Goal: Transaction & Acquisition: Purchase product/service

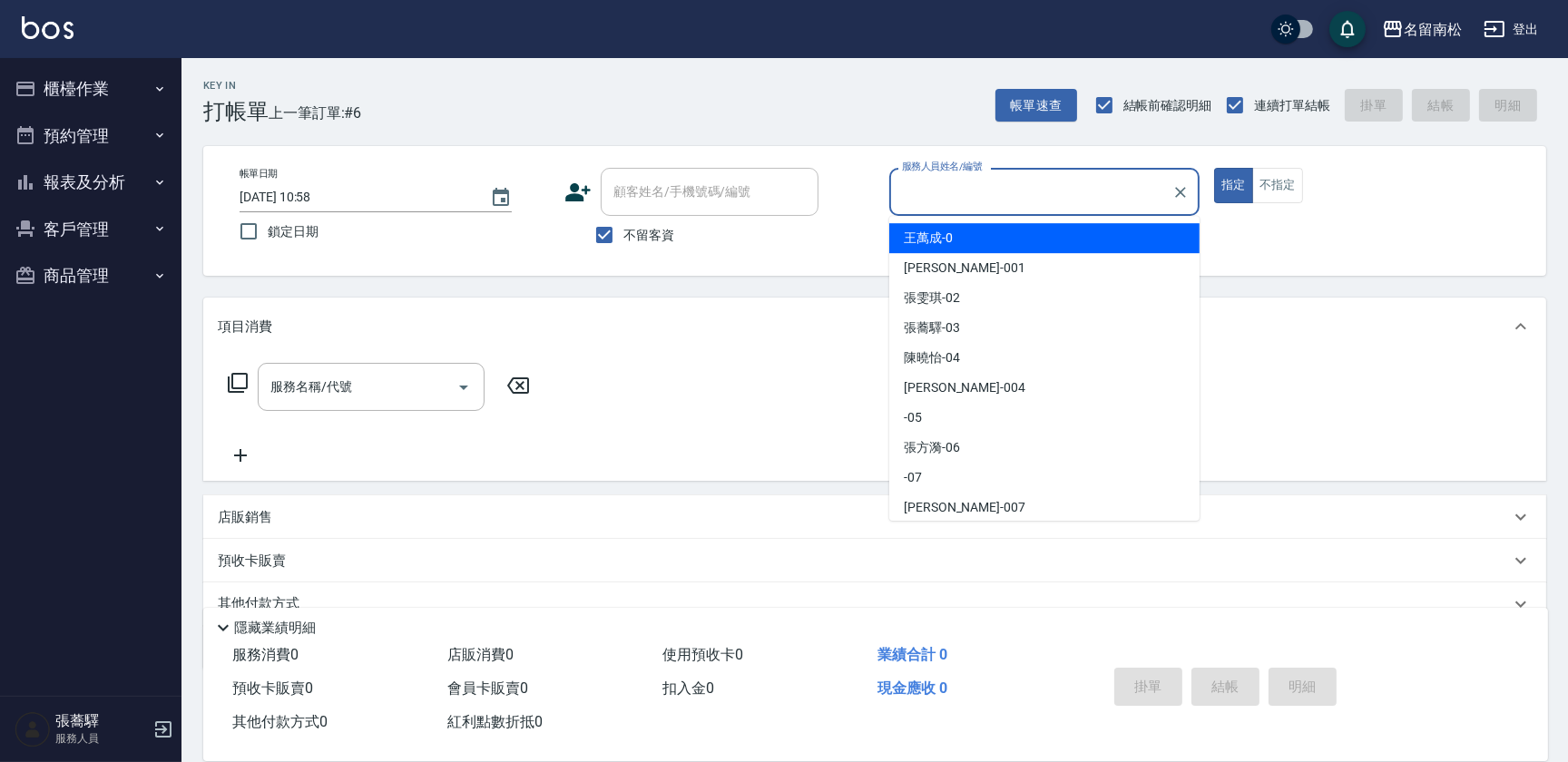
click at [1078, 171] on div "服務人員姓名/編號" at bounding box center [1044, 192] width 310 height 48
click at [1011, 185] on input "服務人員姓名/編號" at bounding box center [1030, 192] width 267 height 31
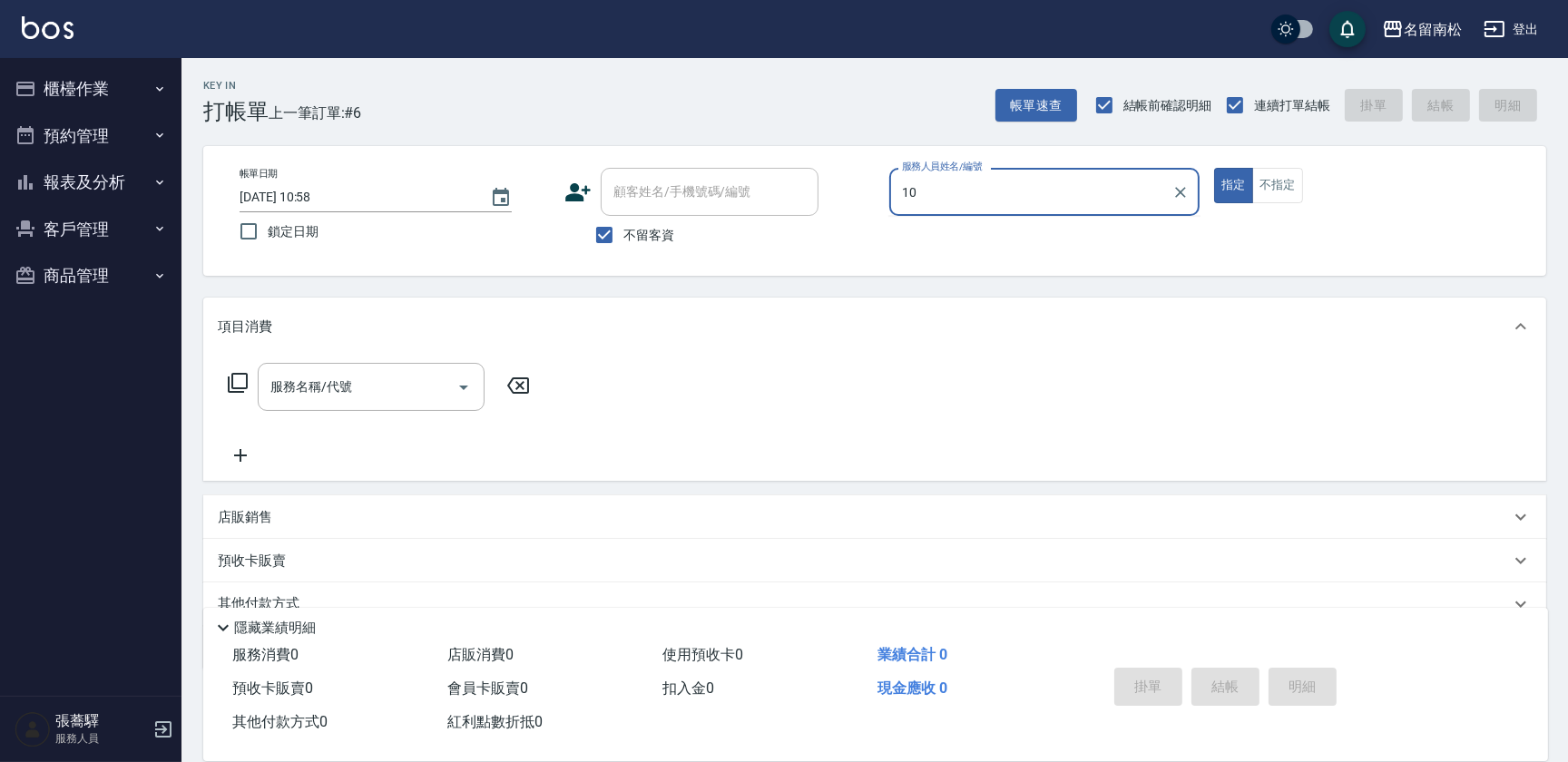
click at [1039, 195] on input "10" at bounding box center [1030, 192] width 267 height 31
click at [1012, 206] on input "10" at bounding box center [1030, 192] width 267 height 31
click at [976, 191] on input "10" at bounding box center [1030, 192] width 267 height 31
drag, startPoint x: 985, startPoint y: 202, endPoint x: 1014, endPoint y: 196, distance: 29.6
click at [1014, 196] on input "10" at bounding box center [1030, 192] width 267 height 31
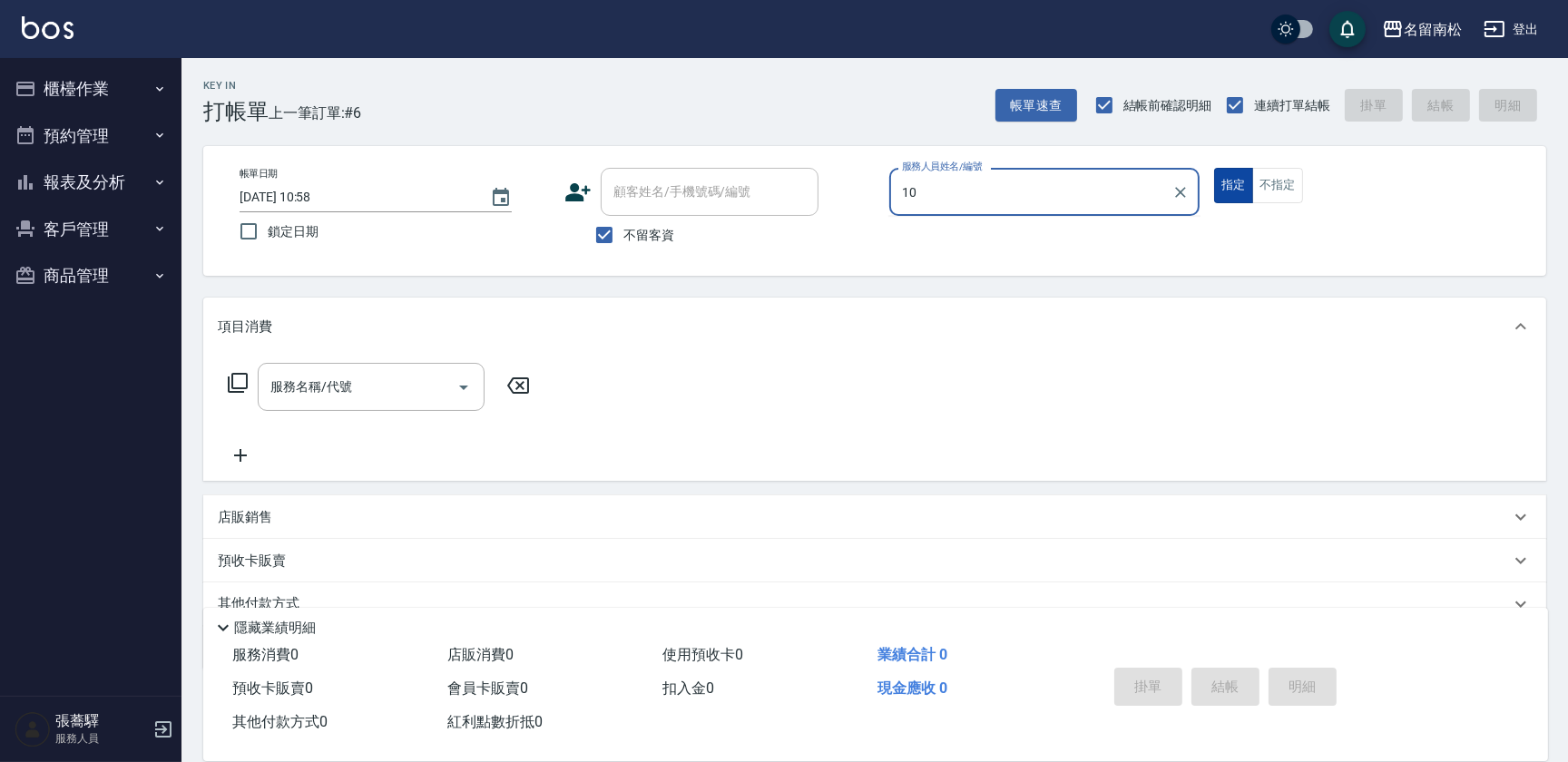
type input "10"
click at [1222, 181] on button "指定" at bounding box center [1233, 186] width 39 height 35
click at [1079, 200] on input "服務人員姓名/編號" at bounding box center [1044, 192] width 293 height 31
click at [994, 183] on input "服務人員姓名/編號" at bounding box center [1044, 192] width 293 height 31
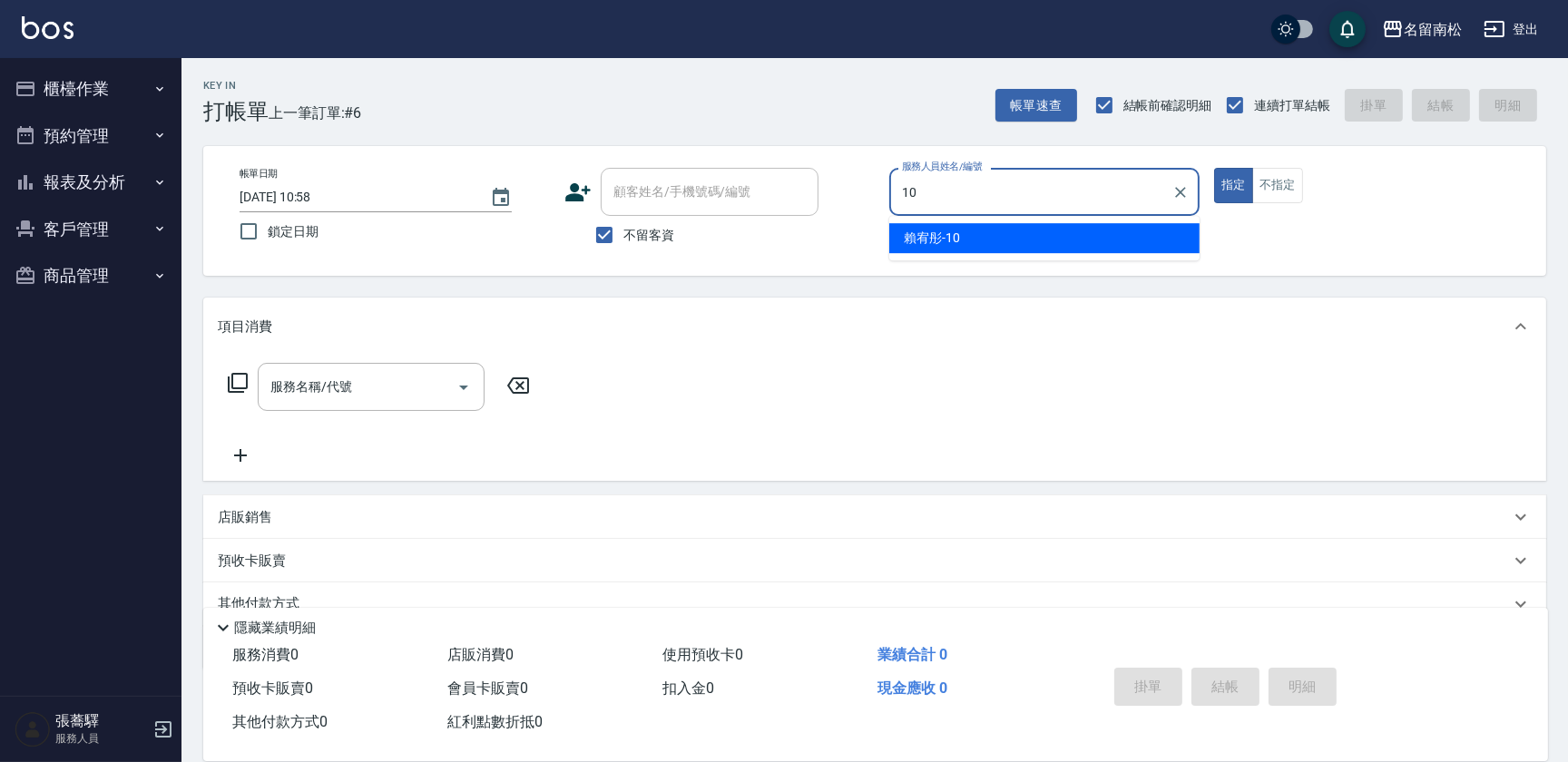
click at [972, 244] on div "[PERSON_NAME]-10" at bounding box center [1044, 238] width 310 height 30
type input "賴宥彤-10"
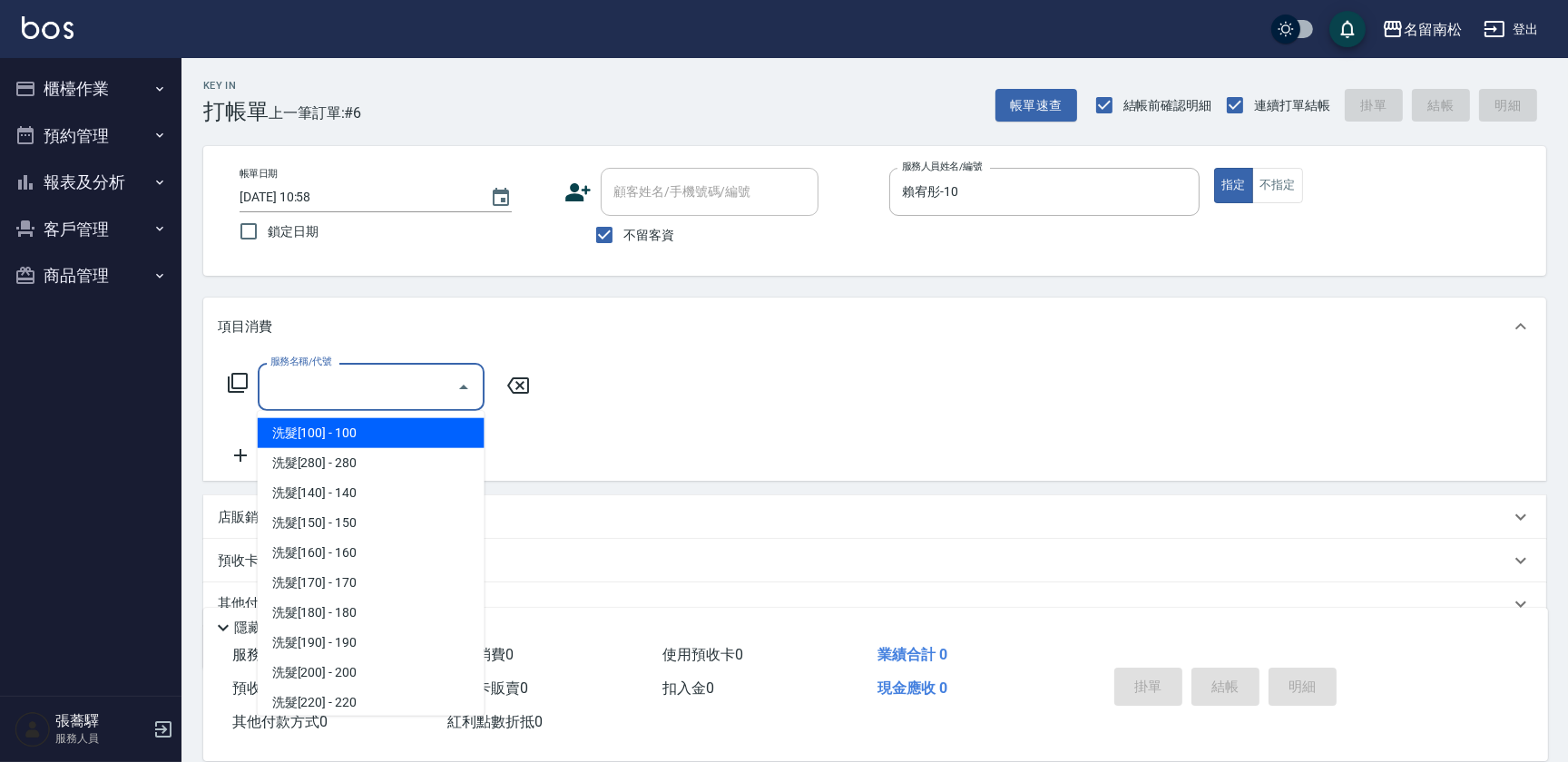
click at [360, 384] on input "服務名稱/代號" at bounding box center [357, 386] width 183 height 31
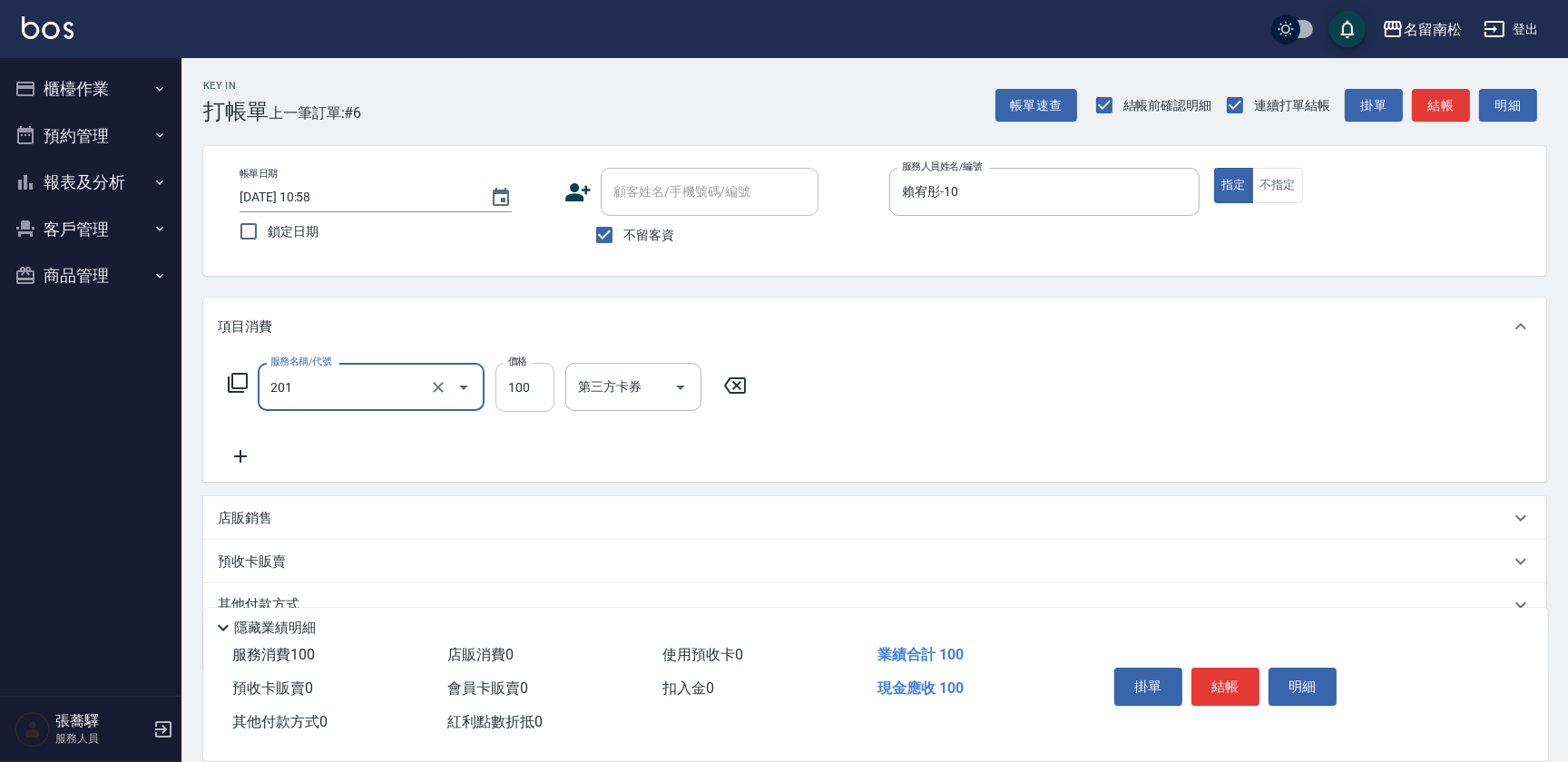
type input "洗髮[100](201)"
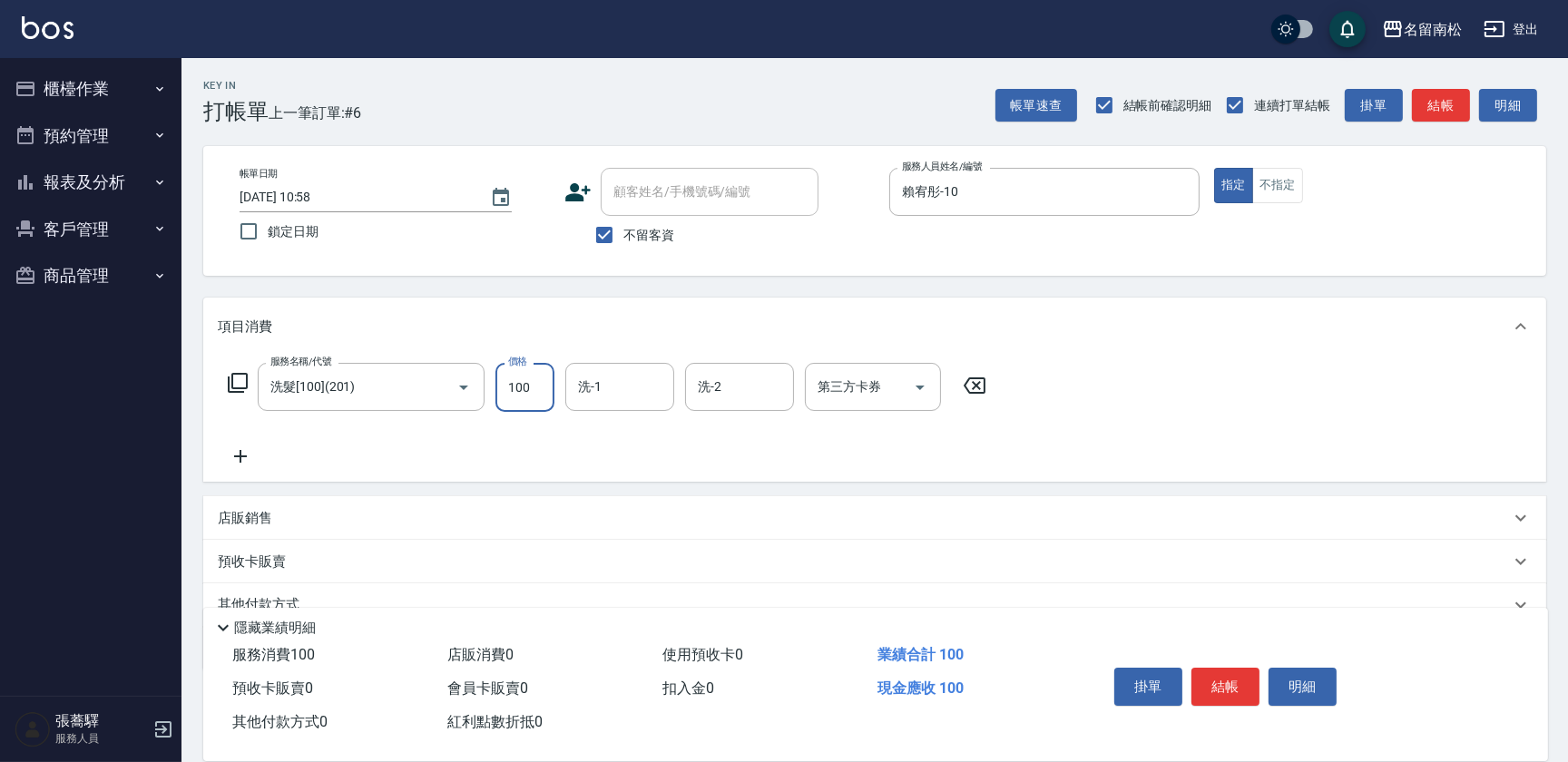
click at [598, 387] on input "洗-1" at bounding box center [619, 386] width 93 height 31
type input "[PERSON_NAME]-28"
click at [236, 455] on icon at bounding box center [241, 456] width 45 height 22
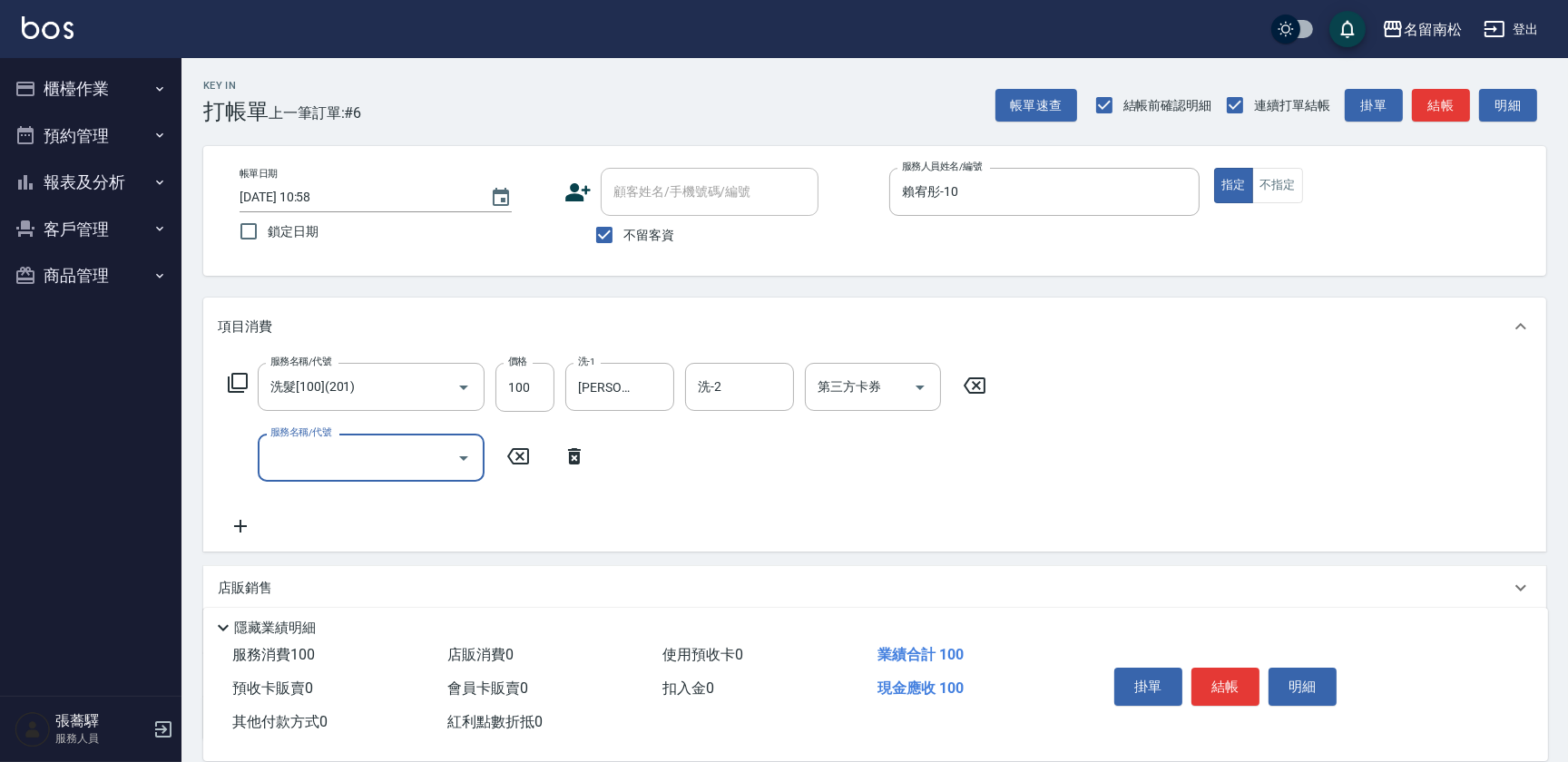
click at [278, 445] on input "服務名稱/代號" at bounding box center [357, 458] width 183 height 31
type input "剪髮(380)(404)"
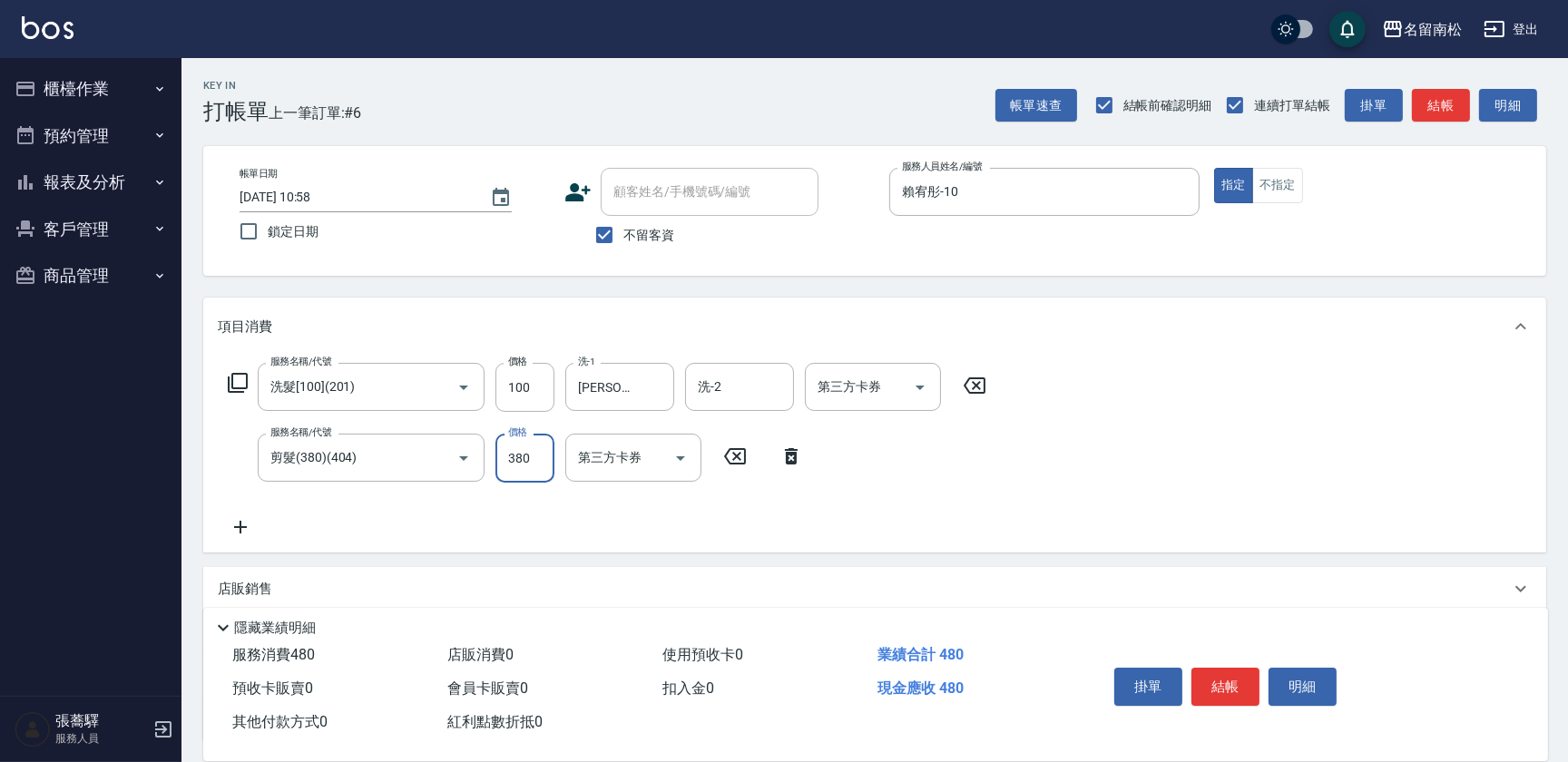
click at [535, 452] on input "380" at bounding box center [524, 458] width 59 height 49
click at [515, 453] on input "4480" at bounding box center [524, 458] width 59 height 49
type input "480"
click at [1222, 684] on button "結帳" at bounding box center [1226, 687] width 68 height 38
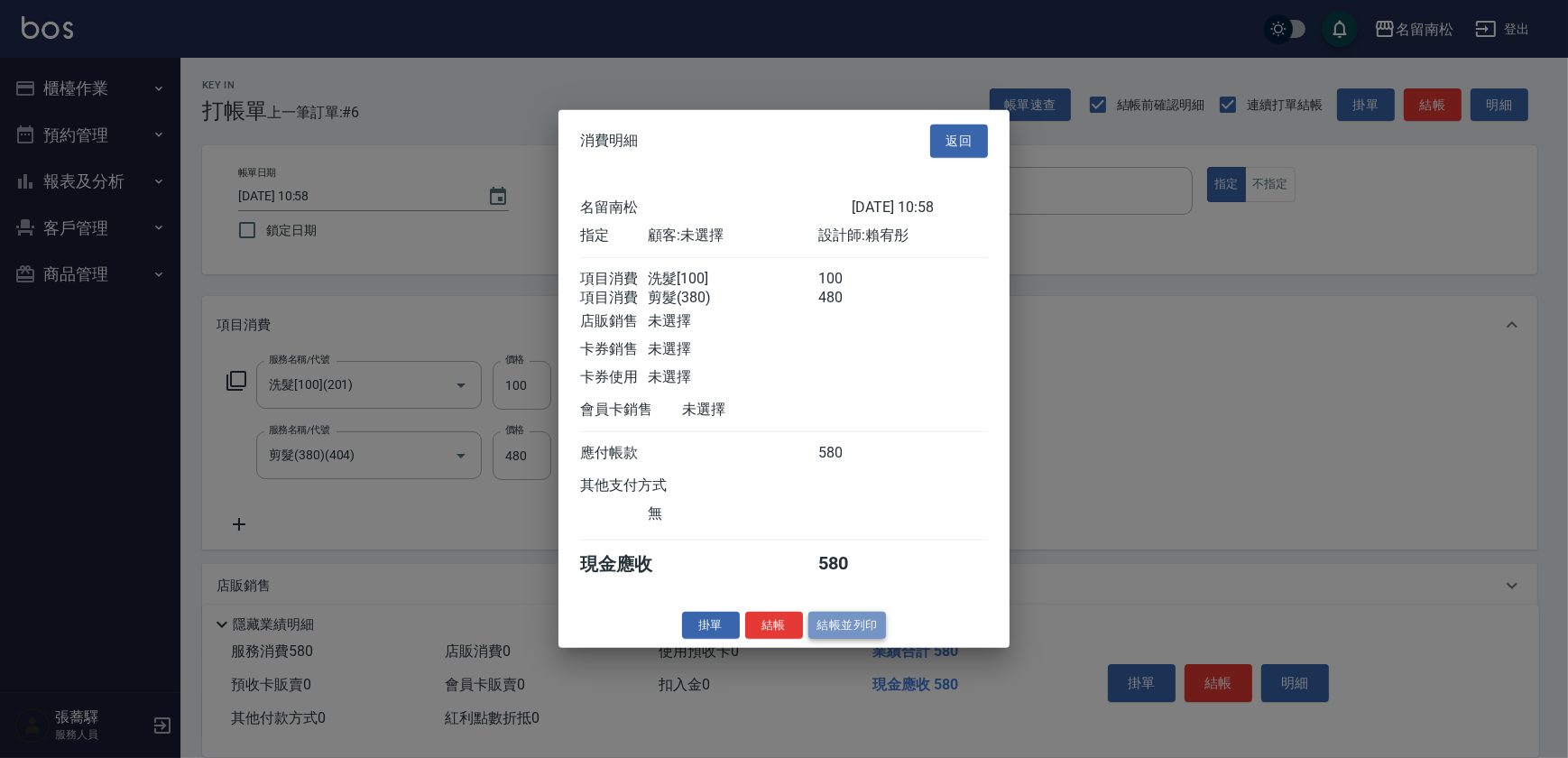
click at [829, 636] on button "結帳並列印" at bounding box center [847, 625] width 79 height 28
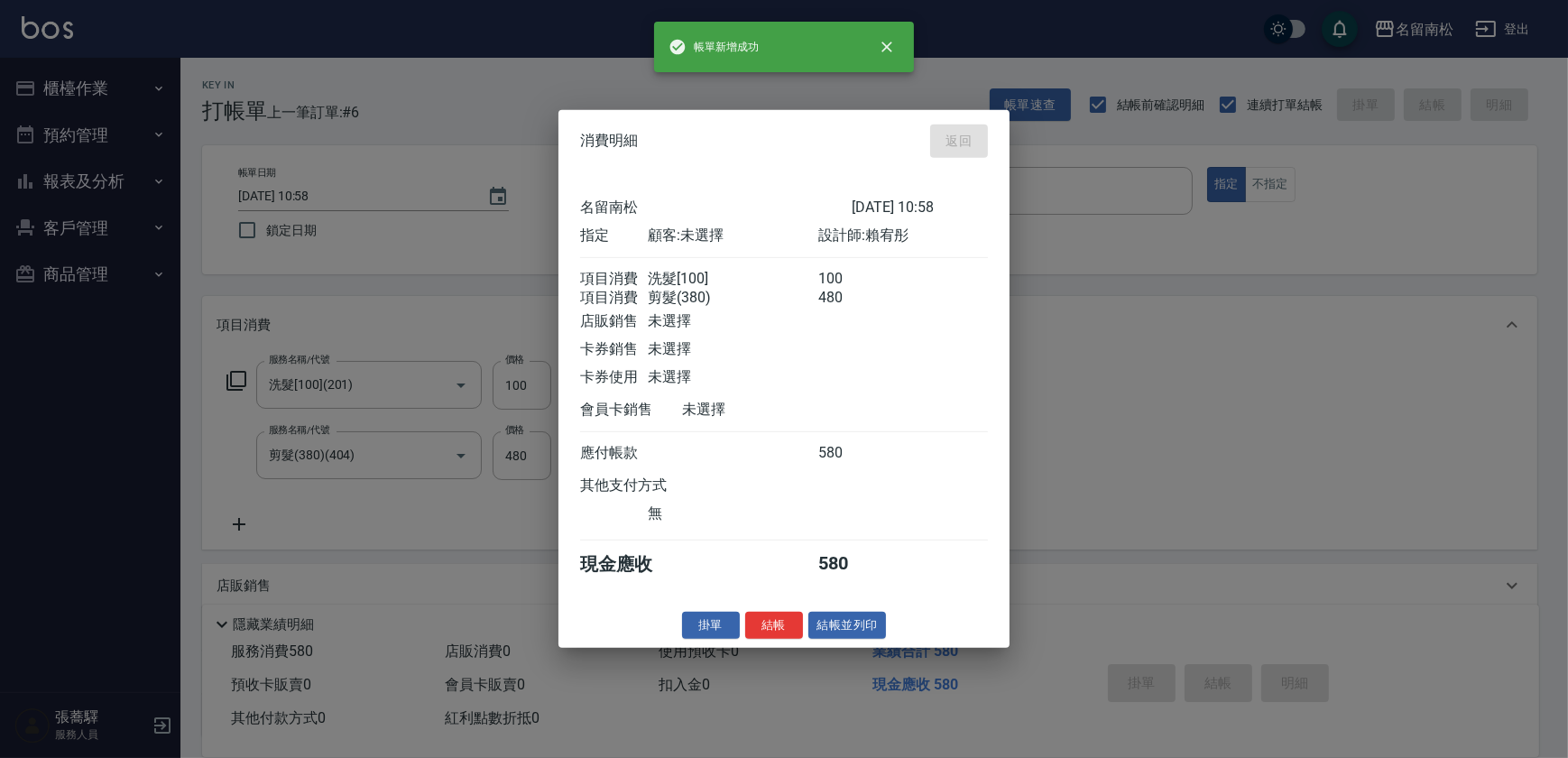
type input "[DATE] 13:41"
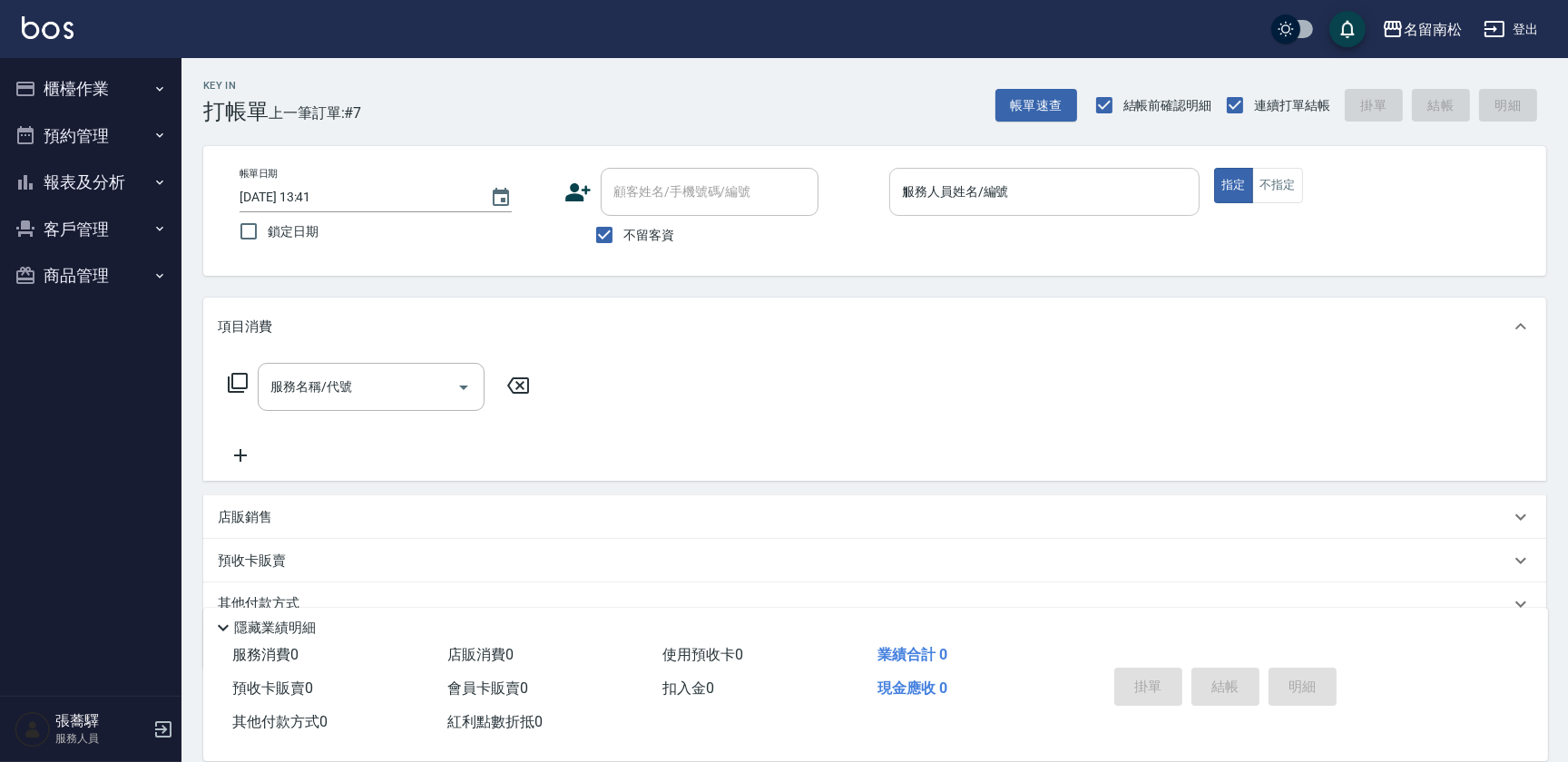
click at [1016, 201] on input "1" at bounding box center [1044, 192] width 293 height 31
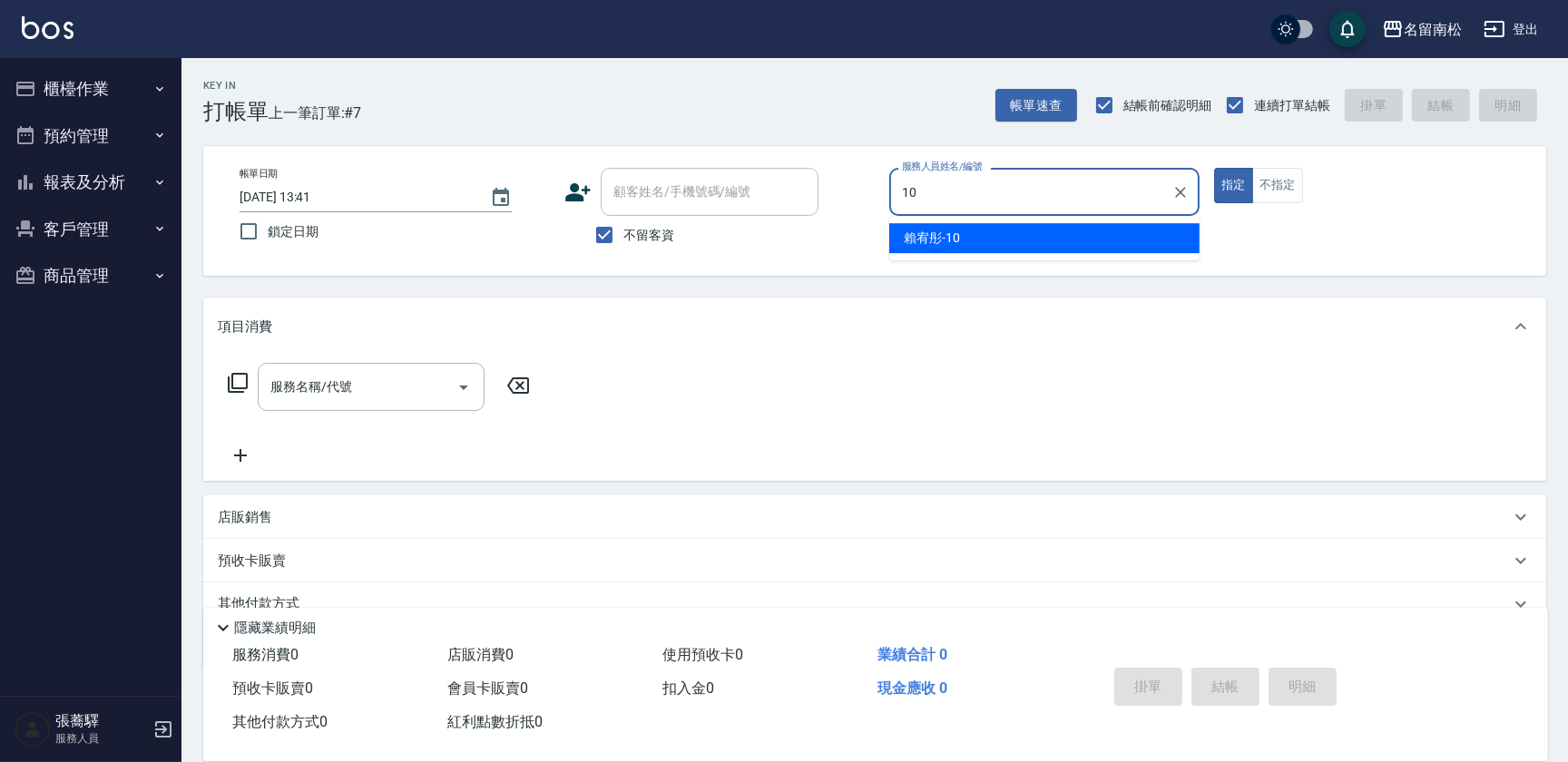
click at [981, 238] on div "[PERSON_NAME]-10" at bounding box center [1044, 238] width 310 height 30
type input "賴宥彤-10"
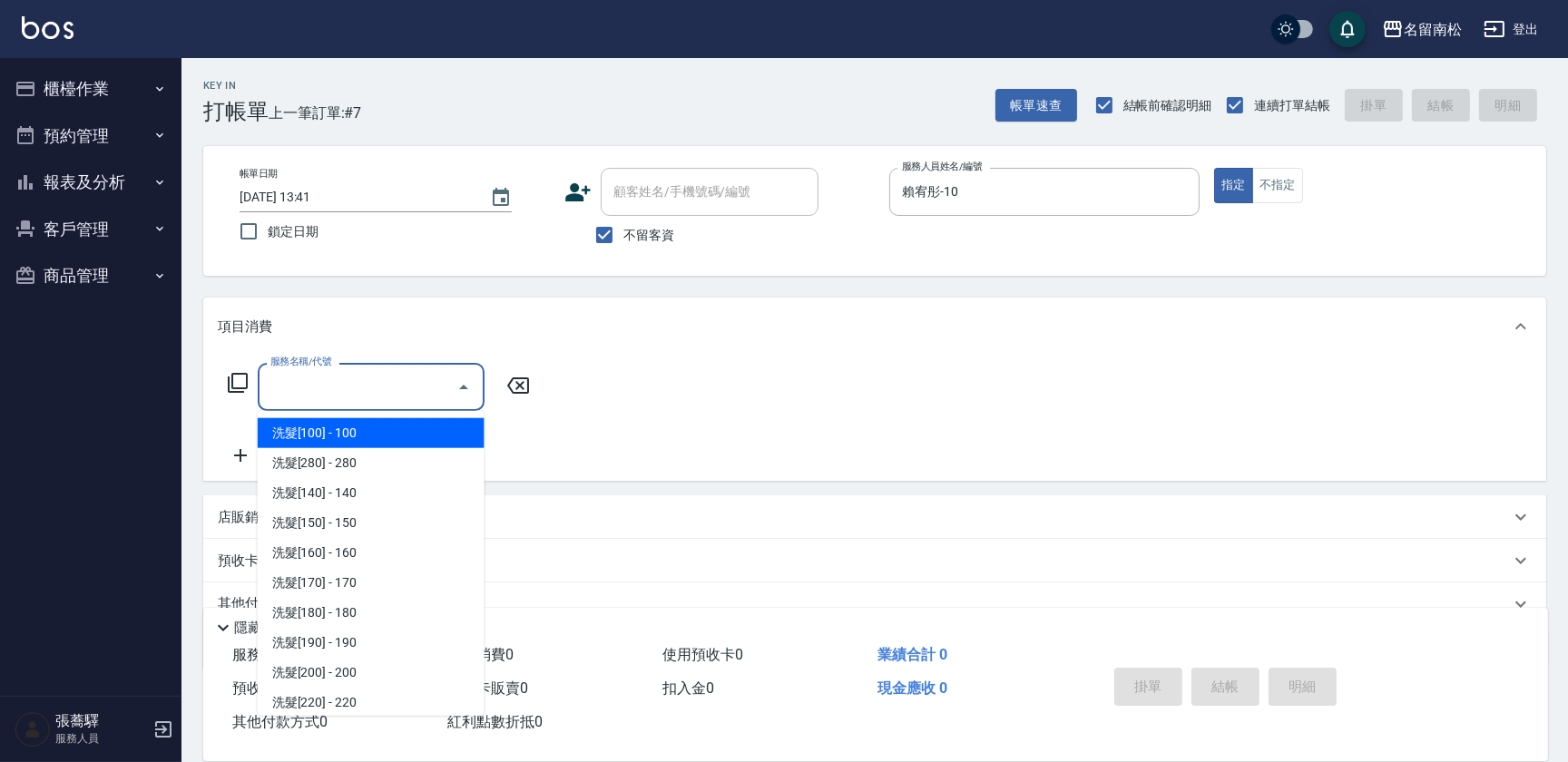
drag, startPoint x: 414, startPoint y: 392, endPoint x: 399, endPoint y: 390, distance: 15.1
click at [409, 392] on input "服務名稱/代號" at bounding box center [357, 386] width 183 height 31
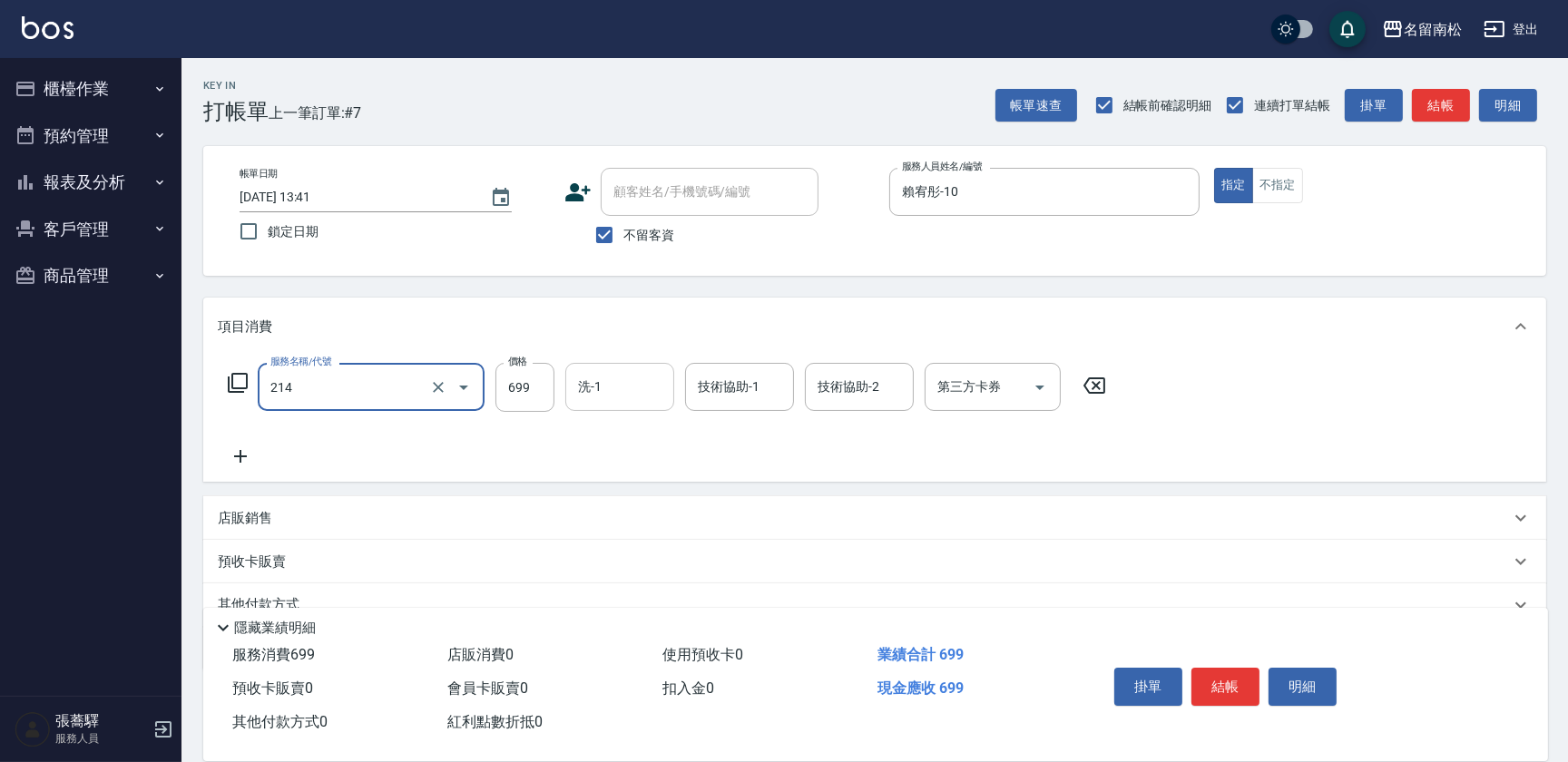
type input "滾珠洗髪699(214)"
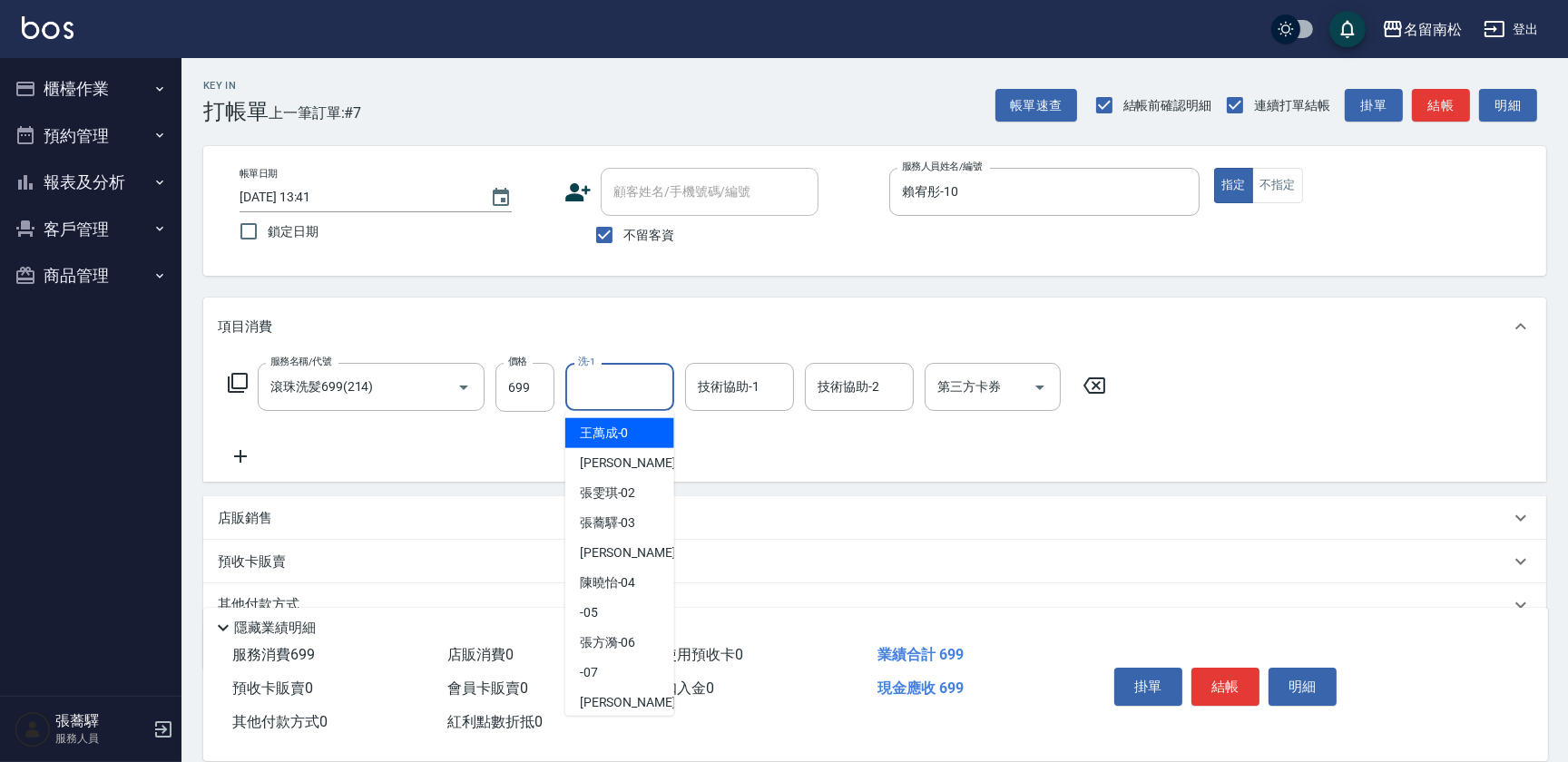
click at [597, 382] on input "洗-1" at bounding box center [619, 386] width 93 height 31
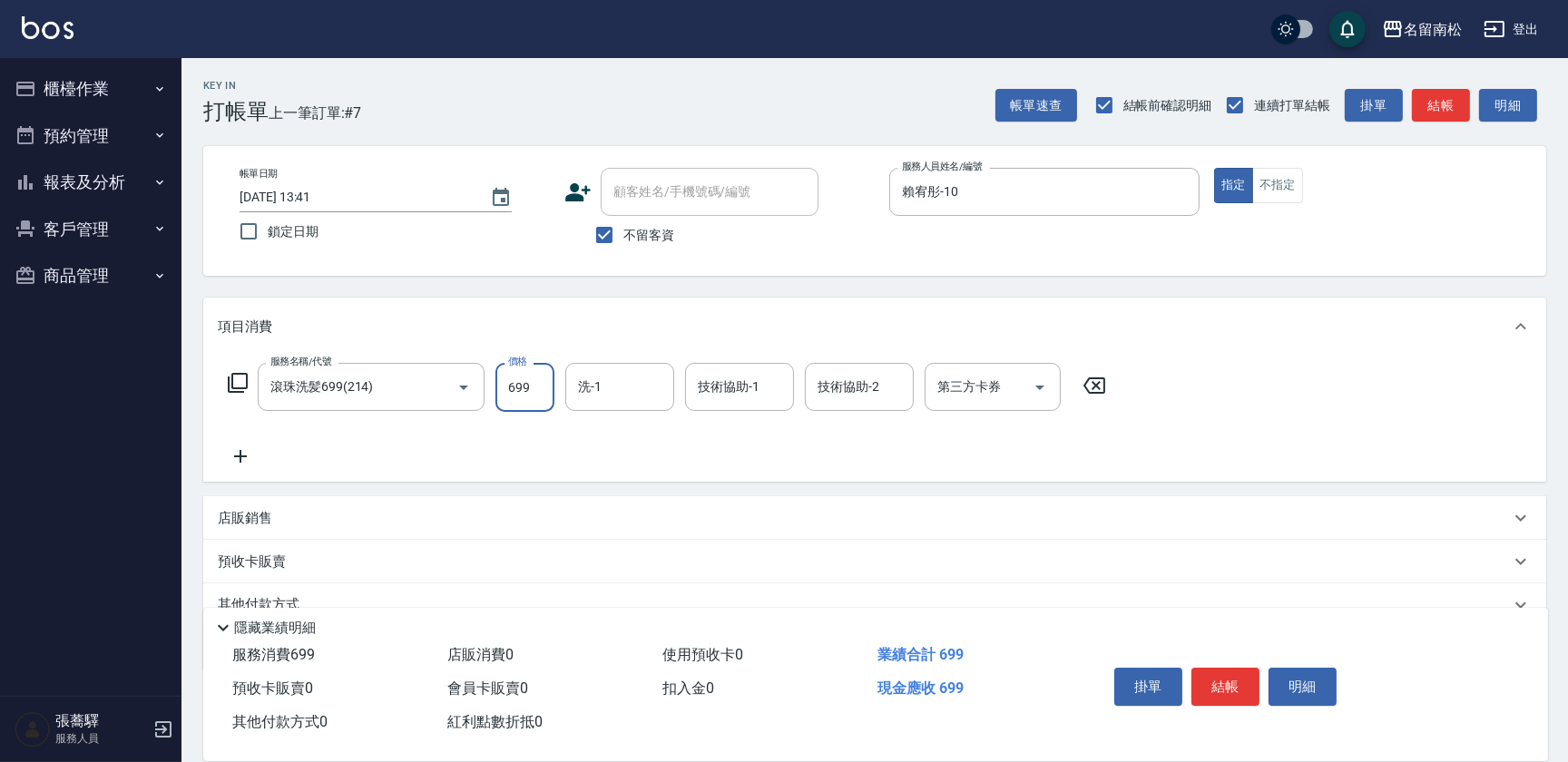
click at [547, 388] on input "699" at bounding box center [524, 387] width 59 height 49
click at [516, 383] on input "7700" at bounding box center [524, 387] width 59 height 49
type input "700"
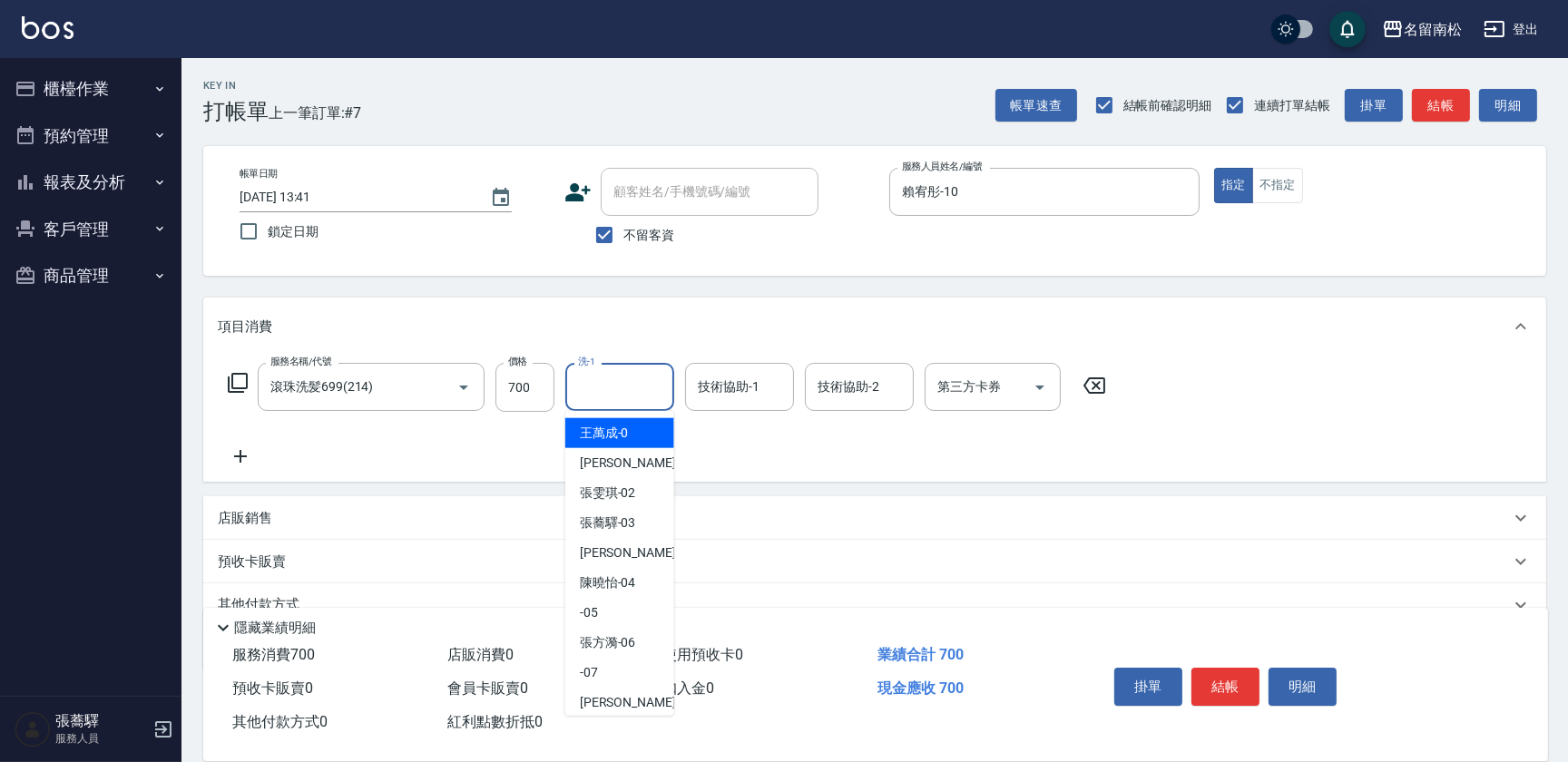
click at [625, 385] on input "洗-1" at bounding box center [619, 386] width 93 height 31
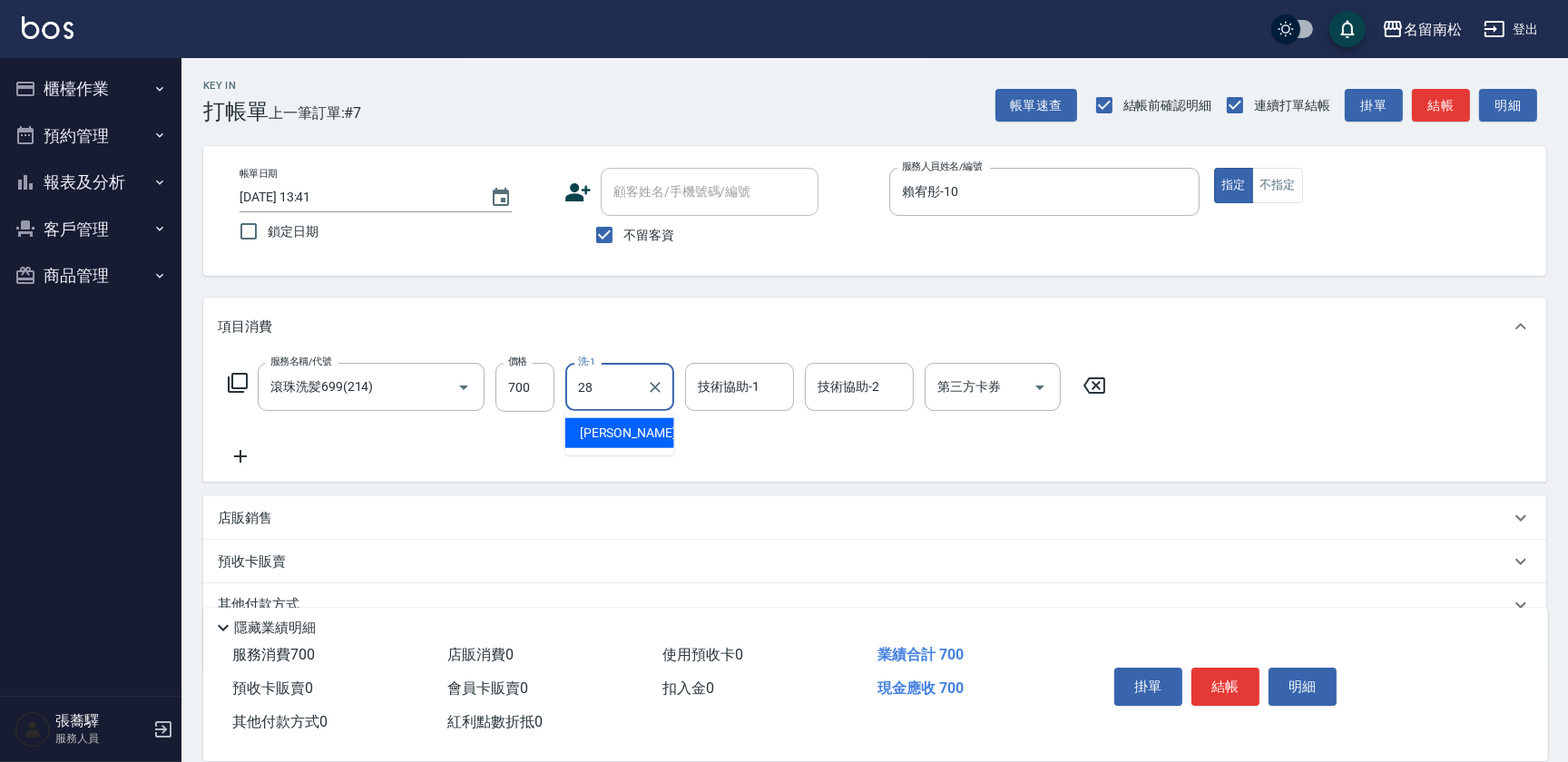
type input "[PERSON_NAME]-28"
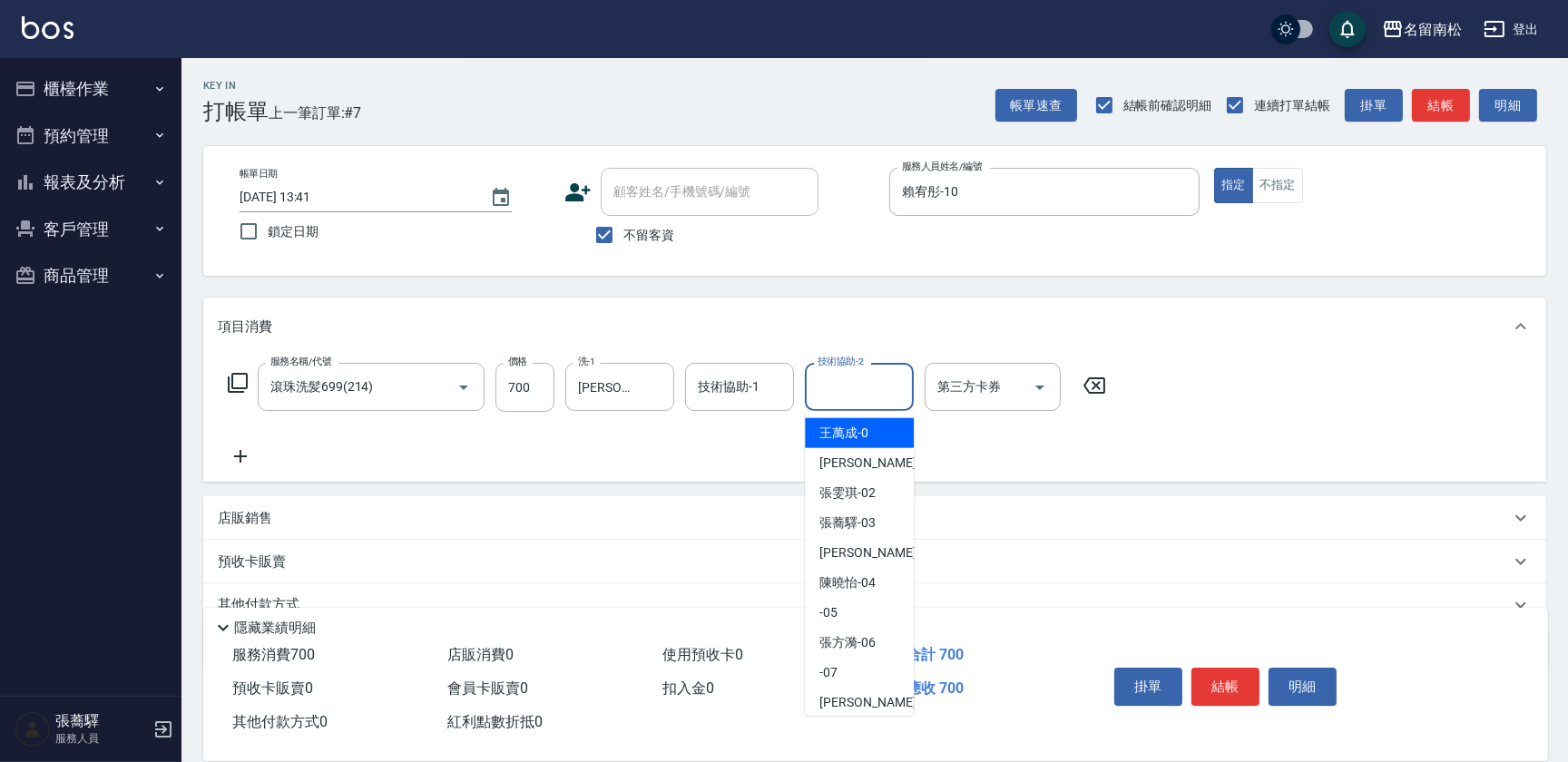
click at [850, 393] on input "技術協助-2" at bounding box center [859, 386] width 93 height 31
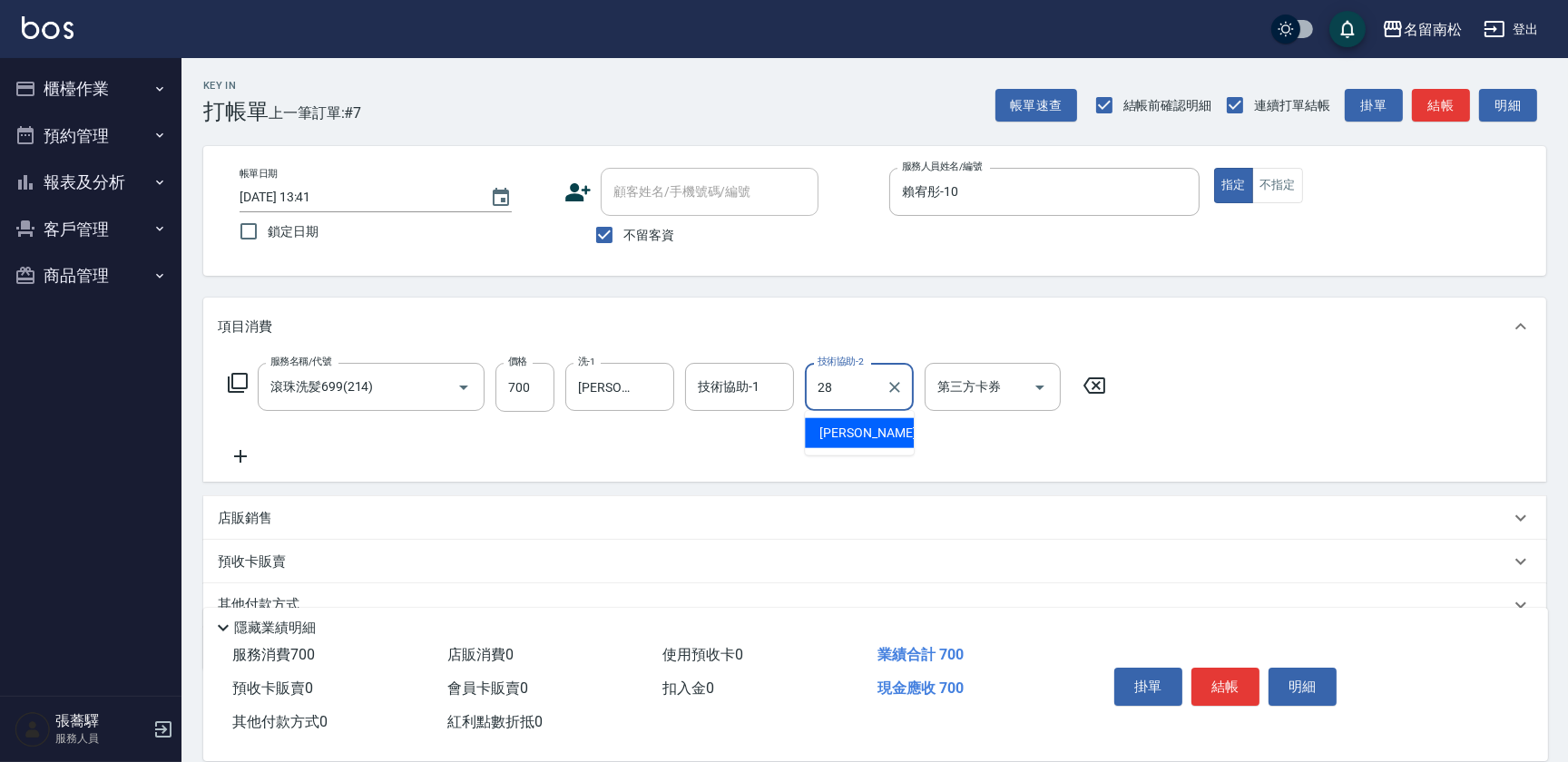
type input "[PERSON_NAME]-28"
click at [1219, 670] on button "結帳" at bounding box center [1226, 687] width 68 height 38
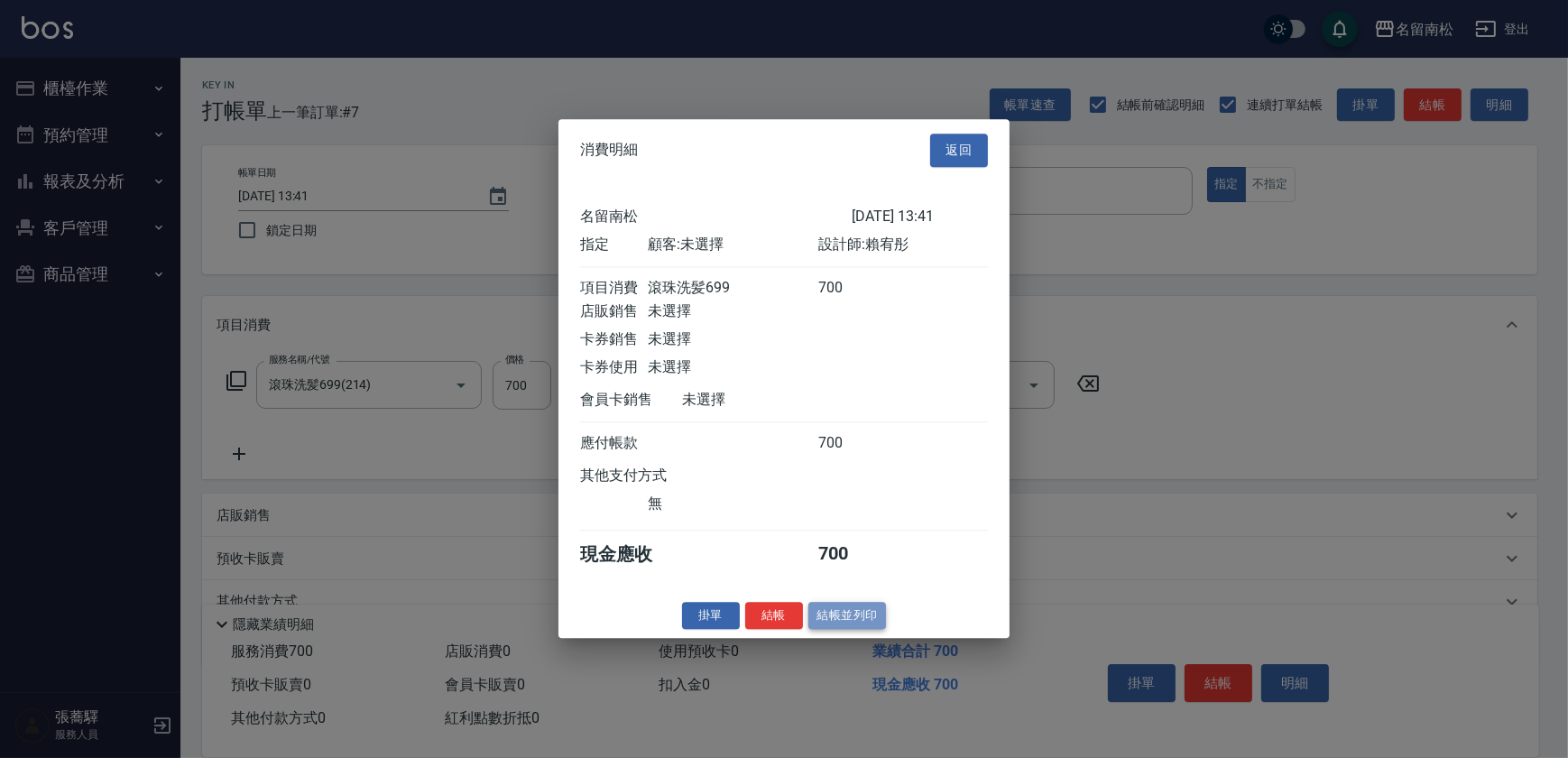
click at [853, 616] on button "結帳並列印" at bounding box center [847, 616] width 79 height 28
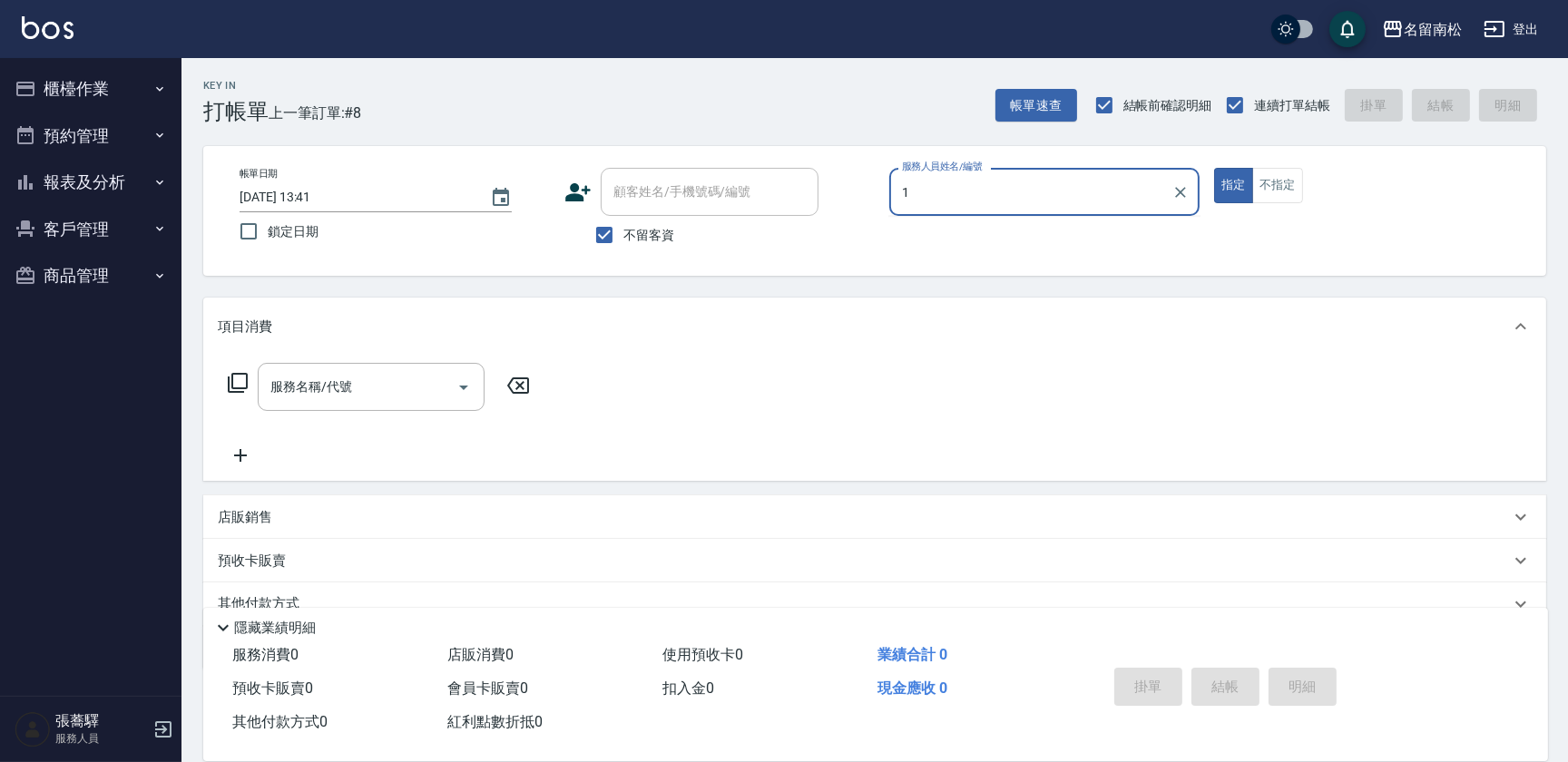
click at [954, 198] on div "服務人員姓名/編號 1 服務人員姓名/編號" at bounding box center [1044, 192] width 310 height 48
click at [934, 234] on span "[PERSON_NAME]-10" at bounding box center [932, 238] width 57 height 19
type input "賴宥彤-10"
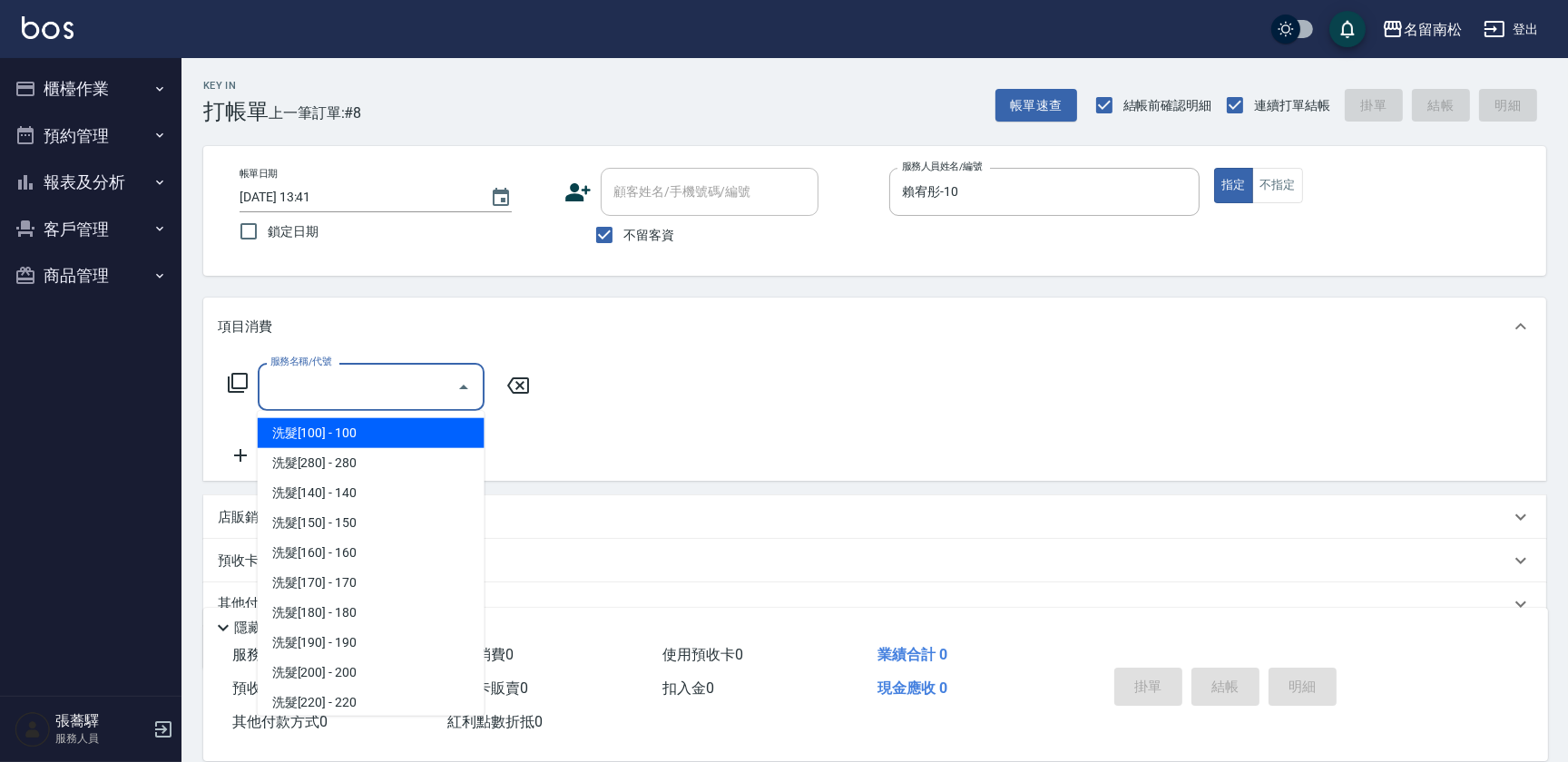
click at [379, 381] on input "服務名稱/代號" at bounding box center [357, 386] width 183 height 31
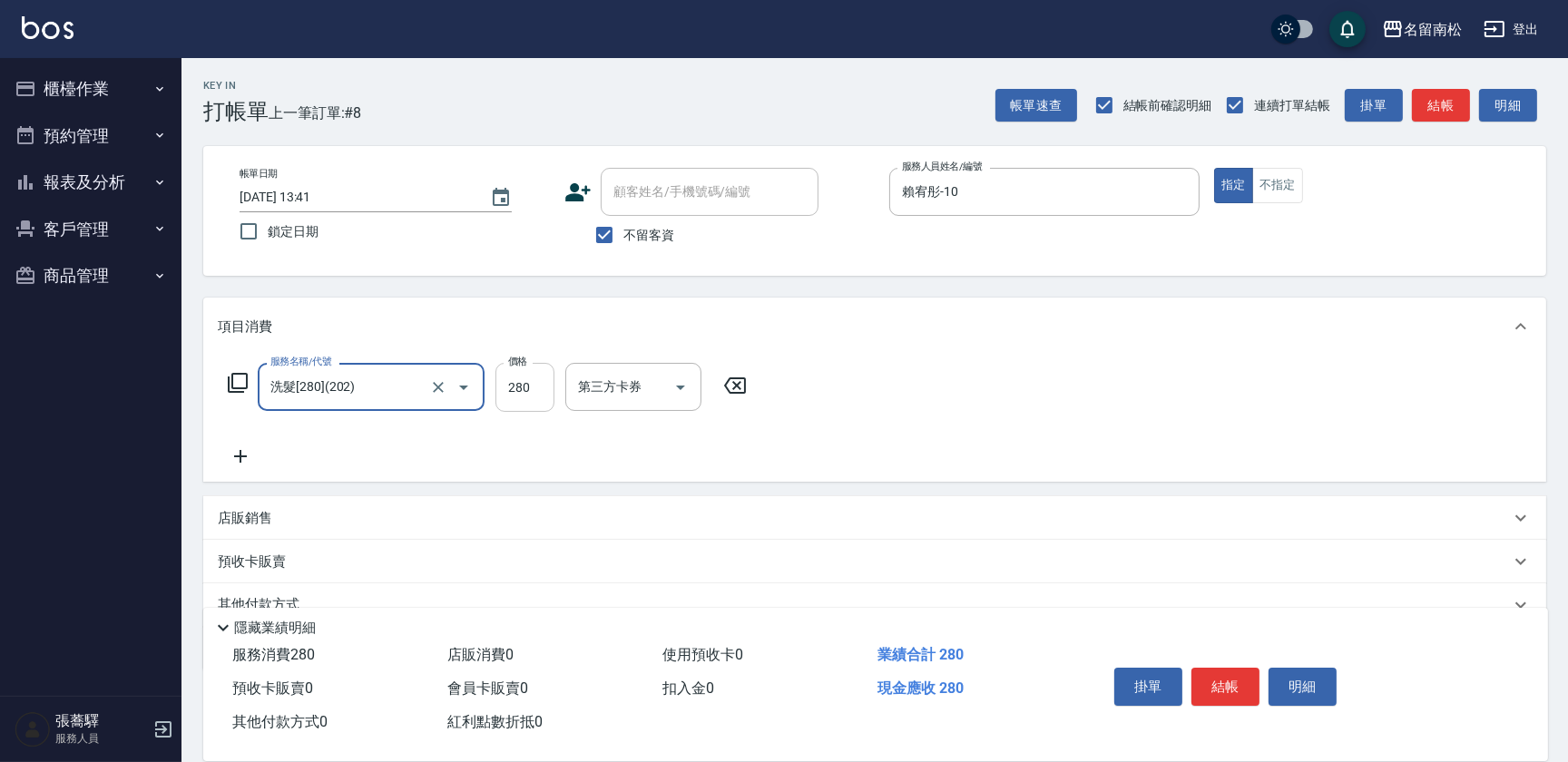
type input "洗髮[280](202)"
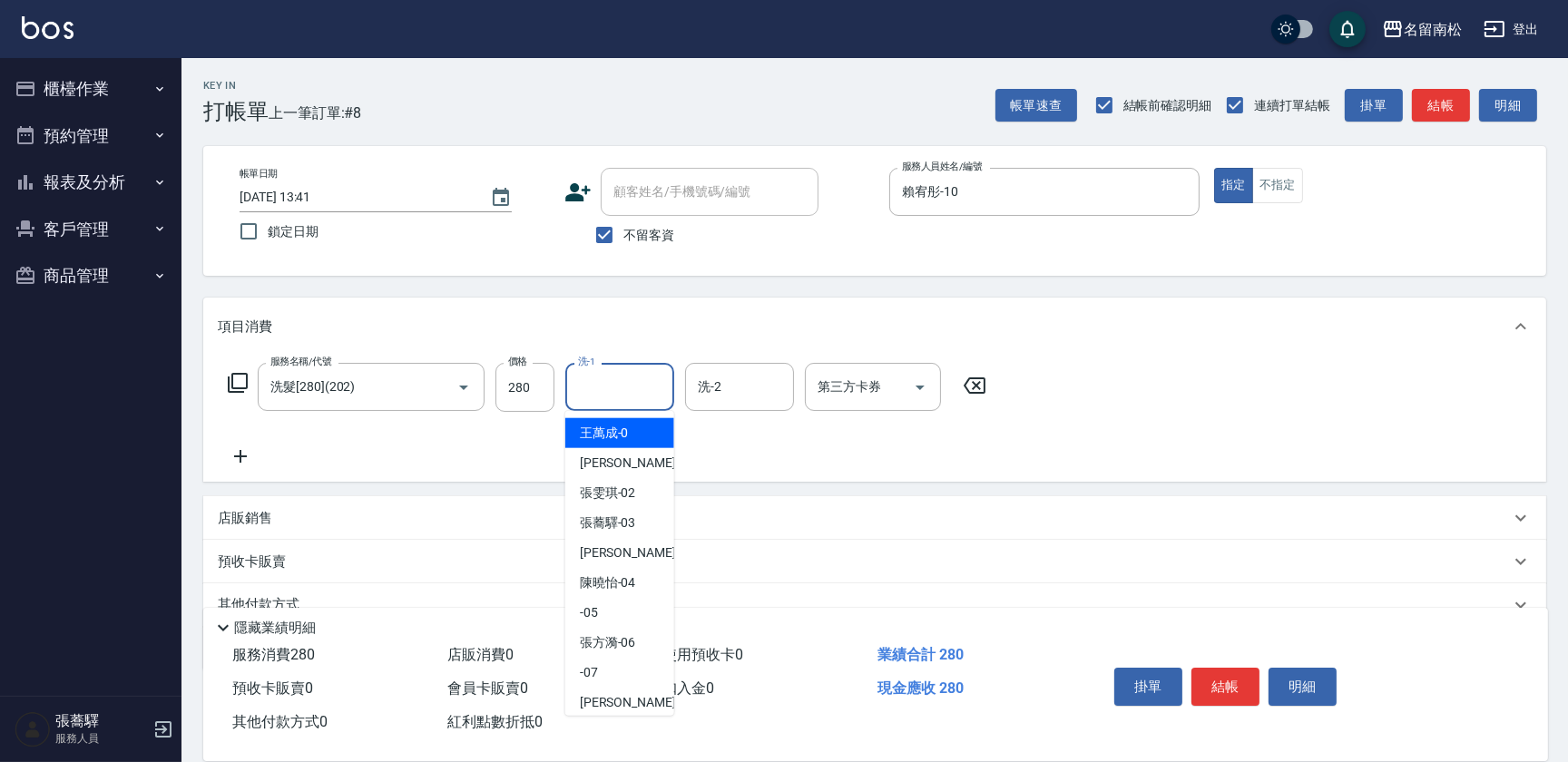
click at [617, 381] on input "洗-1" at bounding box center [619, 386] width 93 height 31
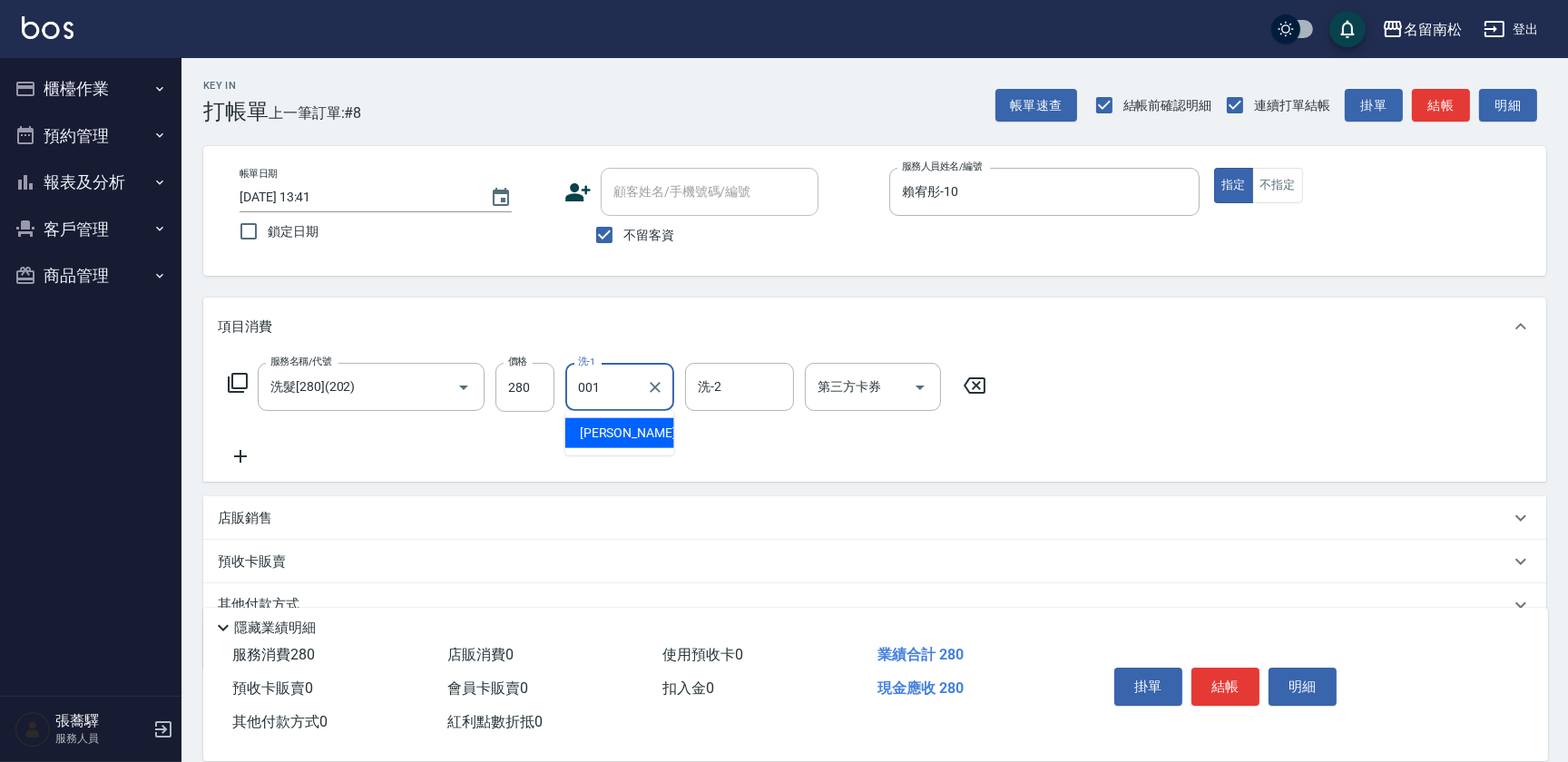
type input "[PERSON_NAME]-001"
click at [1227, 678] on button "結帳" at bounding box center [1226, 687] width 68 height 38
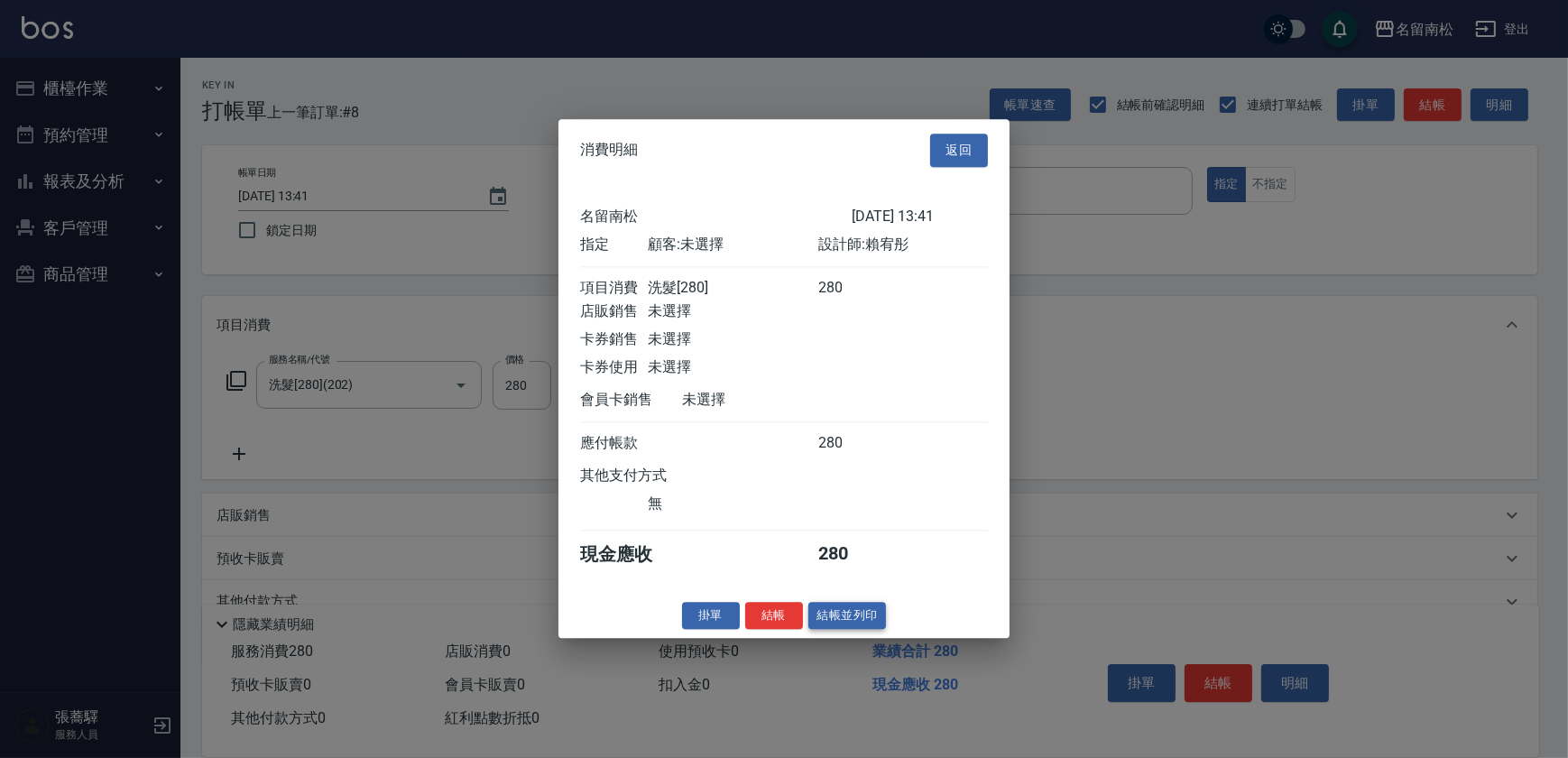
click at [860, 612] on button "結帳並列印" at bounding box center [847, 616] width 79 height 28
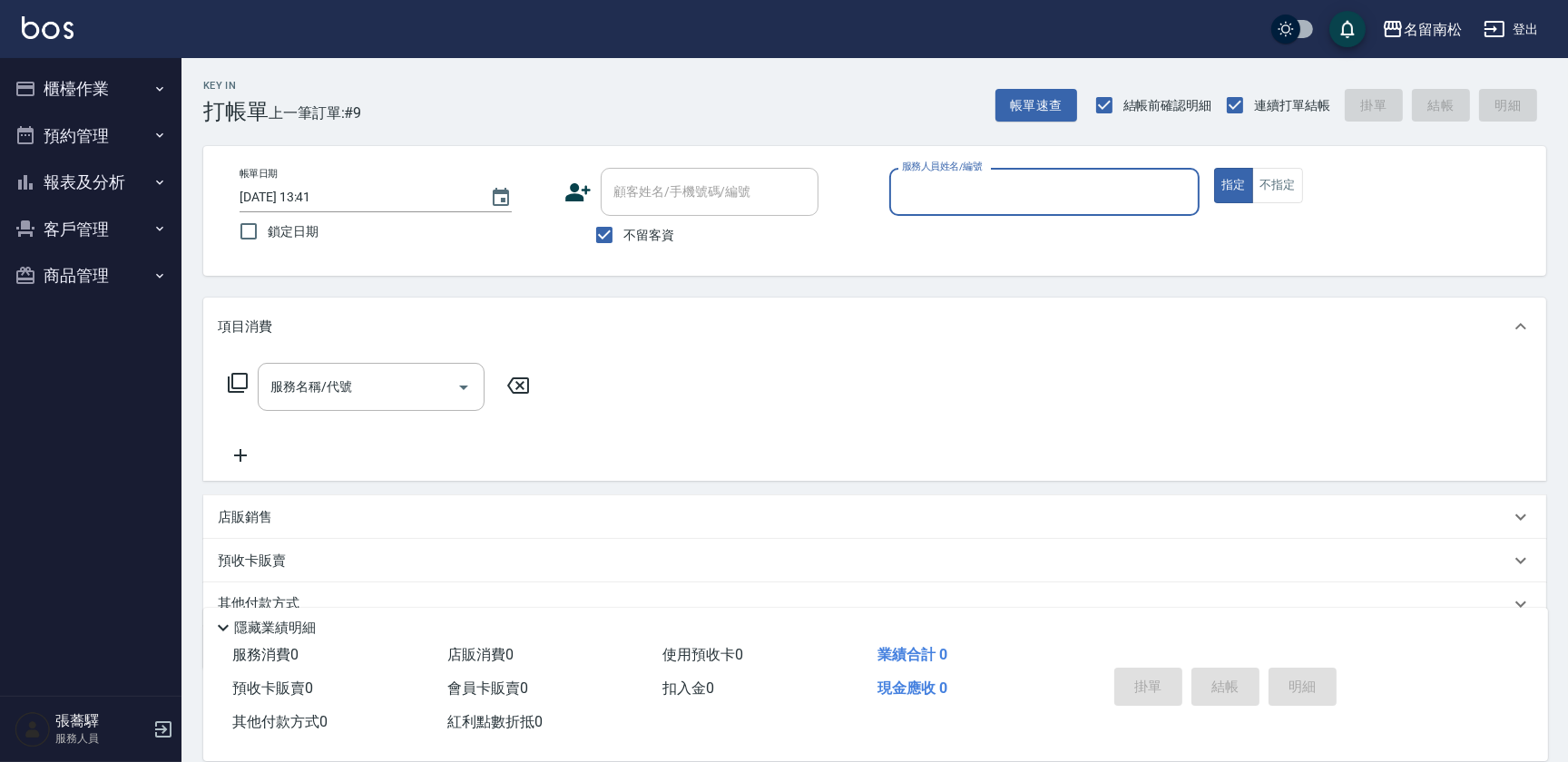
click at [982, 187] on div "服務人員姓名/編號 服務人員姓名/編號" at bounding box center [1044, 192] width 310 height 48
click at [962, 247] on div "[PERSON_NAME]-10" at bounding box center [1044, 238] width 310 height 30
type input "賴宥彤-10"
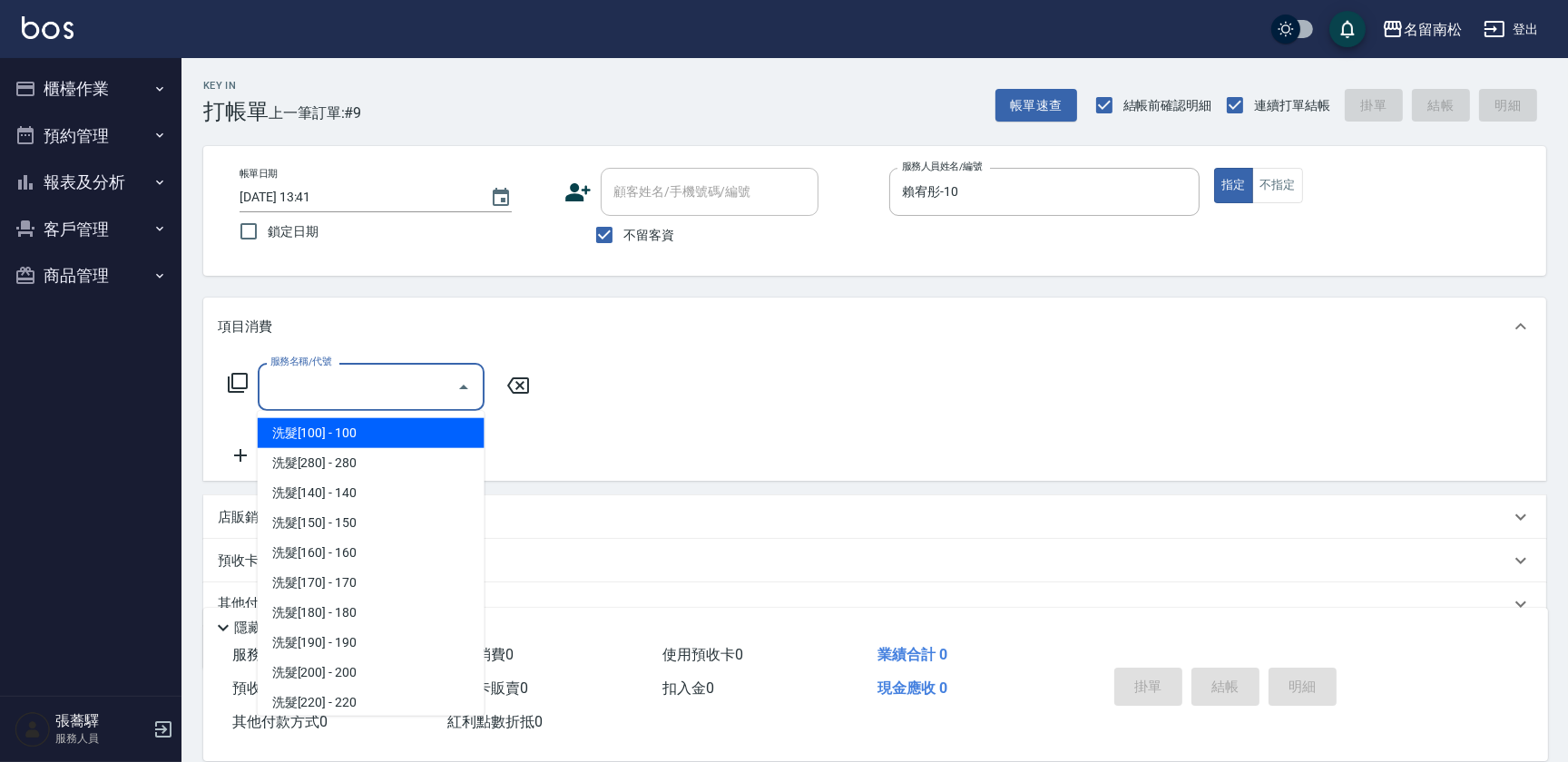
click at [382, 371] on input "服務名稱/代號" at bounding box center [357, 386] width 183 height 31
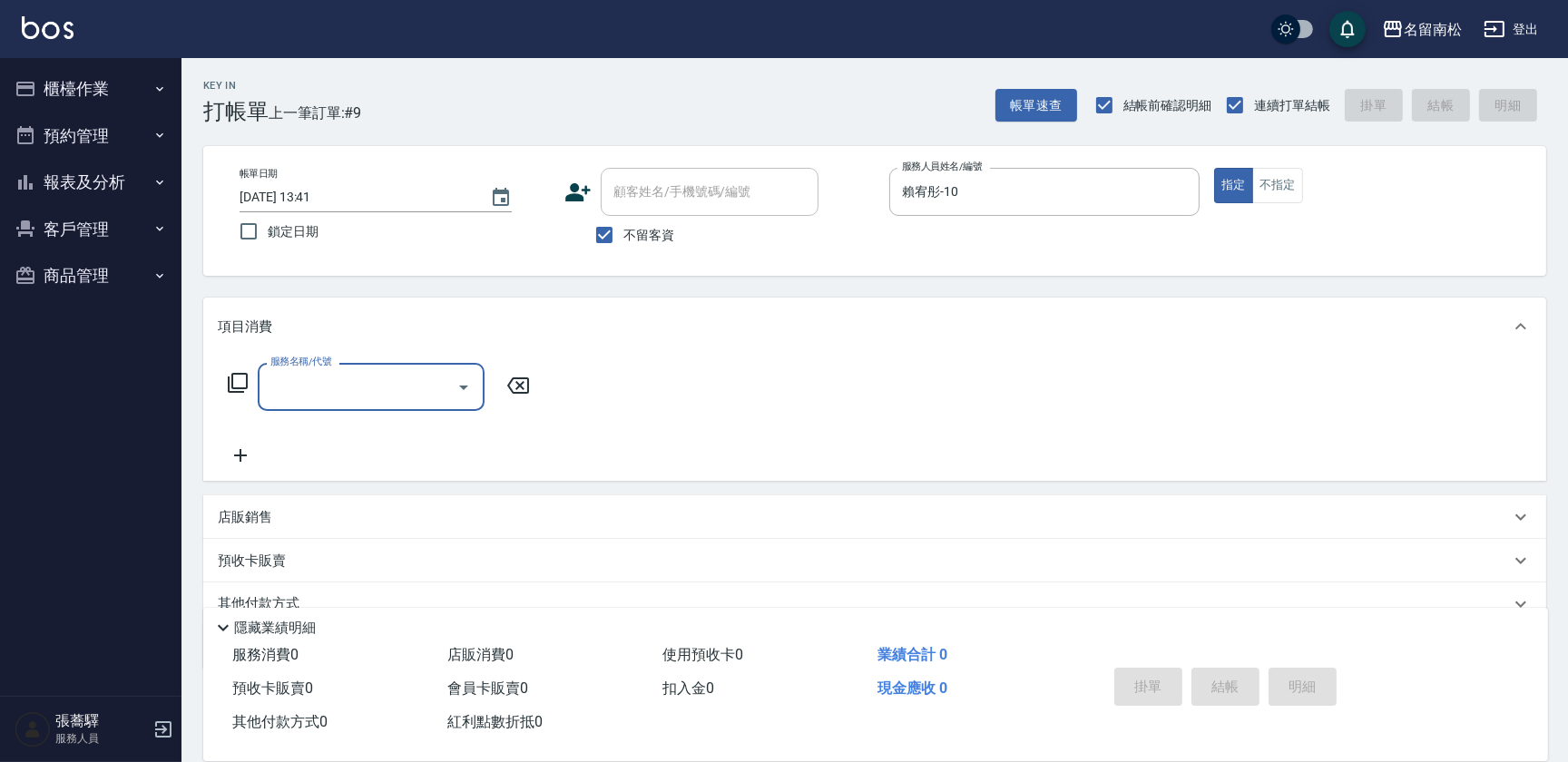
click at [382, 371] on input "服務名稱/代號" at bounding box center [357, 386] width 183 height 31
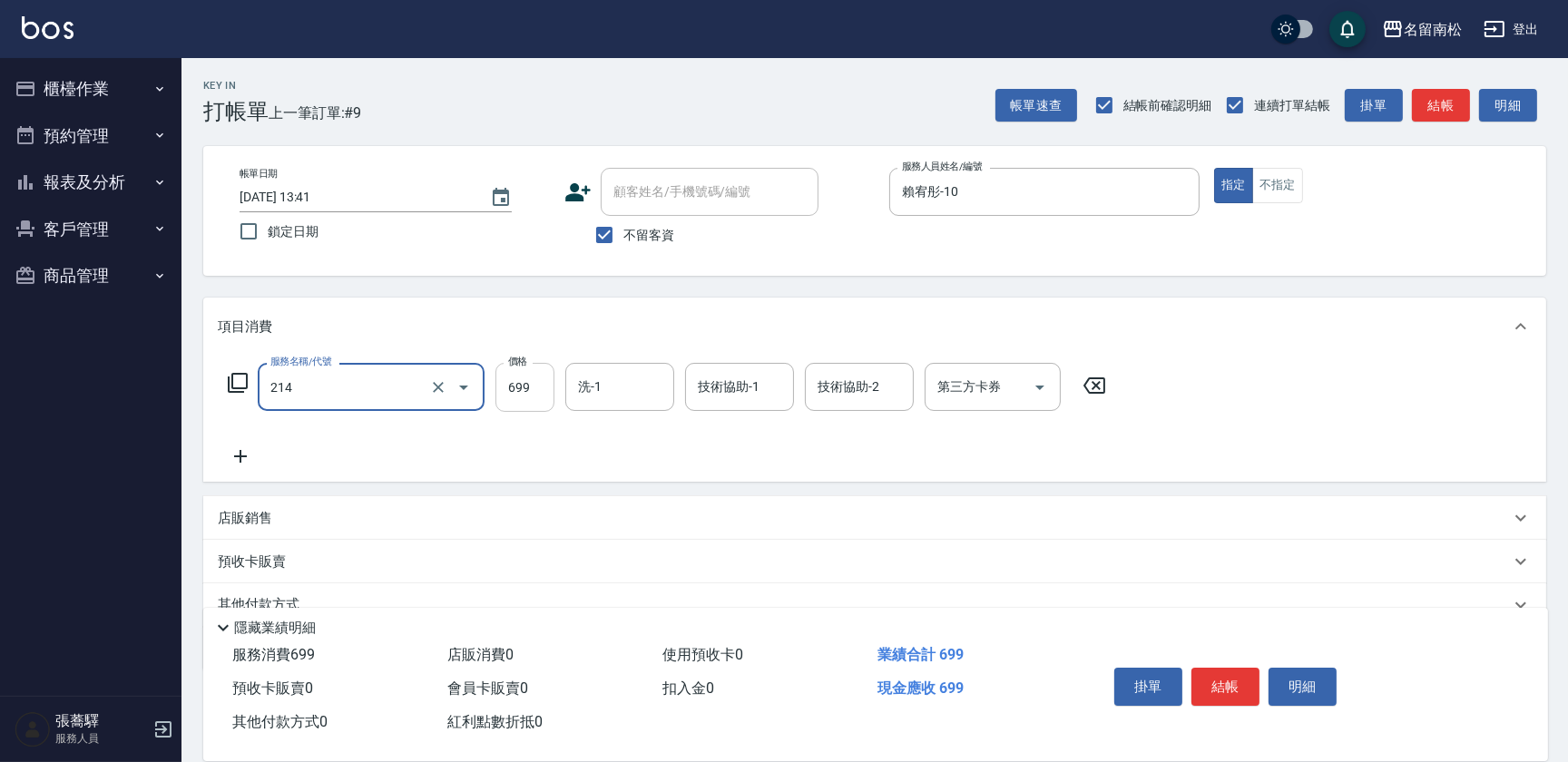
type input "滾珠洗髪699(214)"
click at [537, 392] on input "699" at bounding box center [524, 387] width 59 height 49
click at [514, 382] on input "7700" at bounding box center [524, 387] width 59 height 49
type input "700"
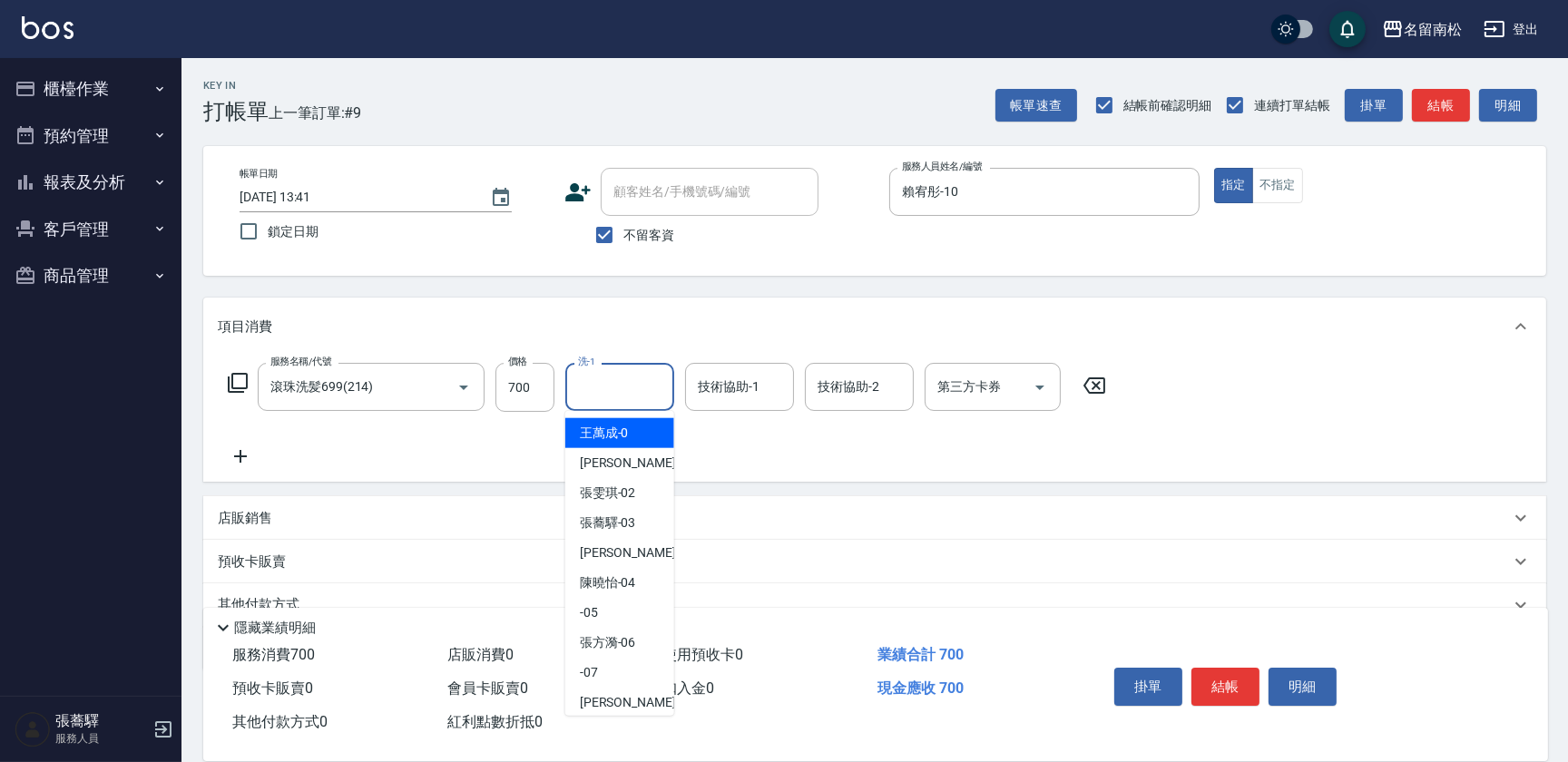
click at [643, 371] on input "洗-1" at bounding box center [619, 386] width 93 height 31
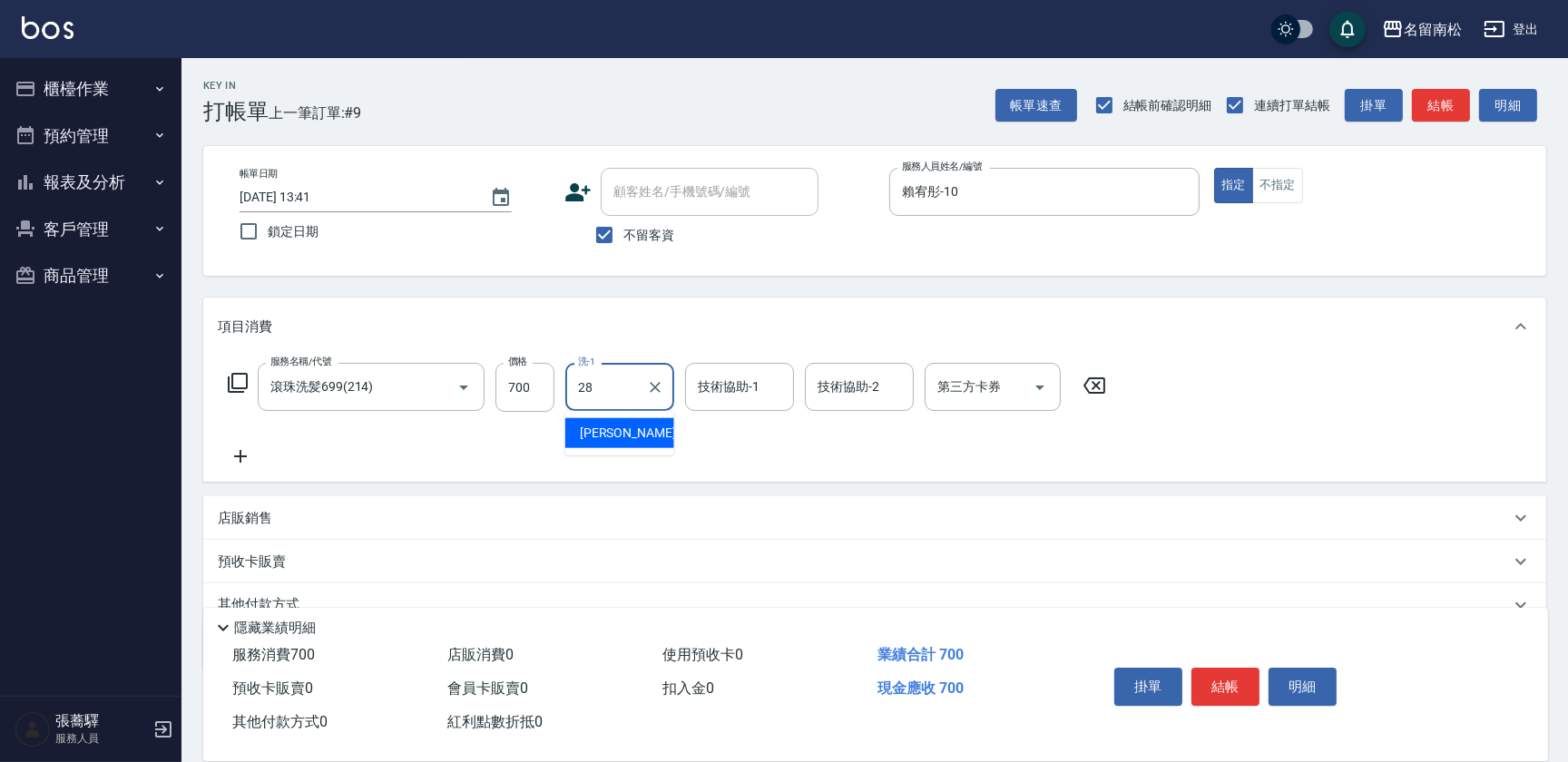
type input "[PERSON_NAME]-28"
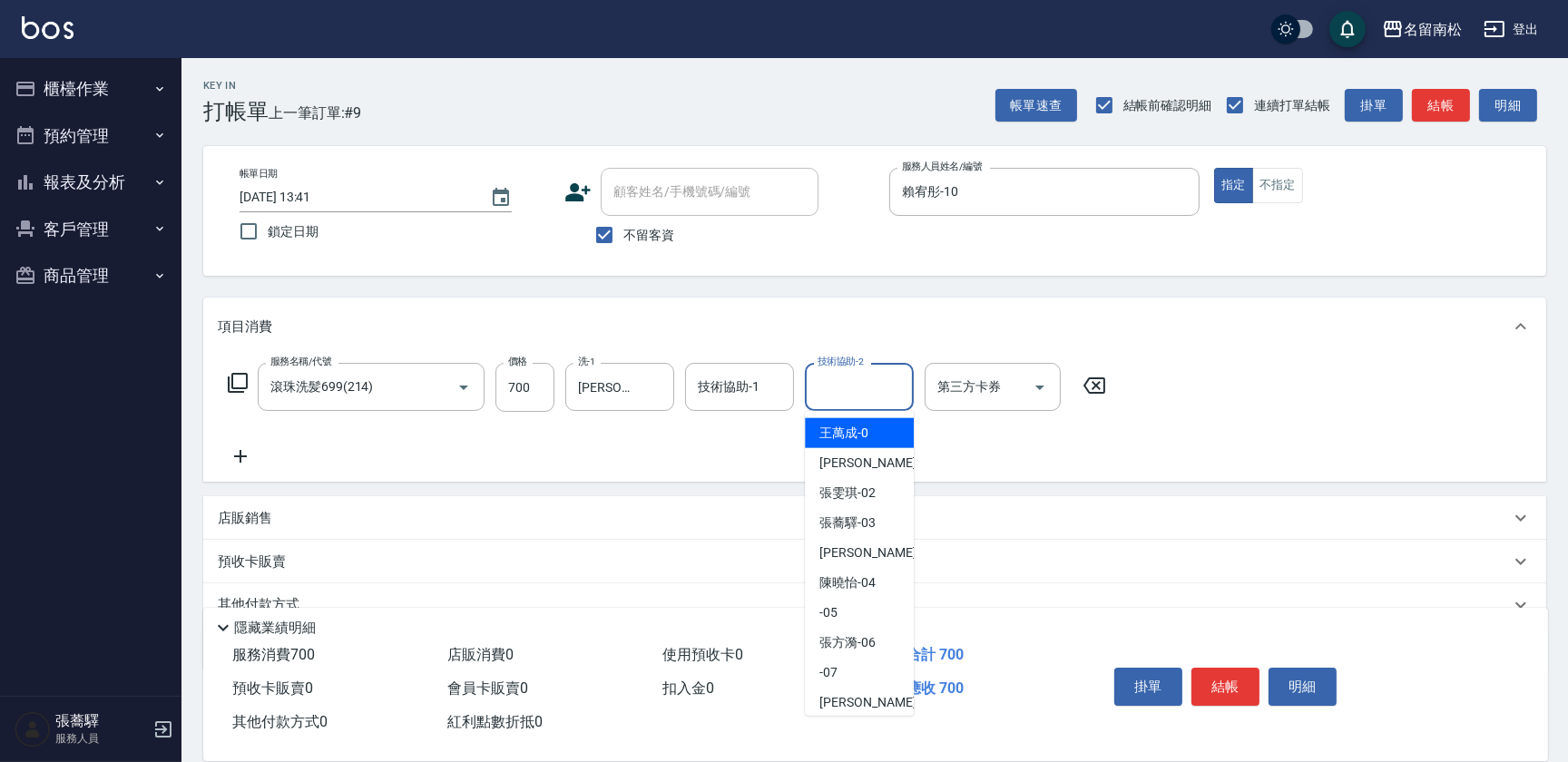
click at [826, 382] on input "技術協助-2" at bounding box center [859, 386] width 93 height 31
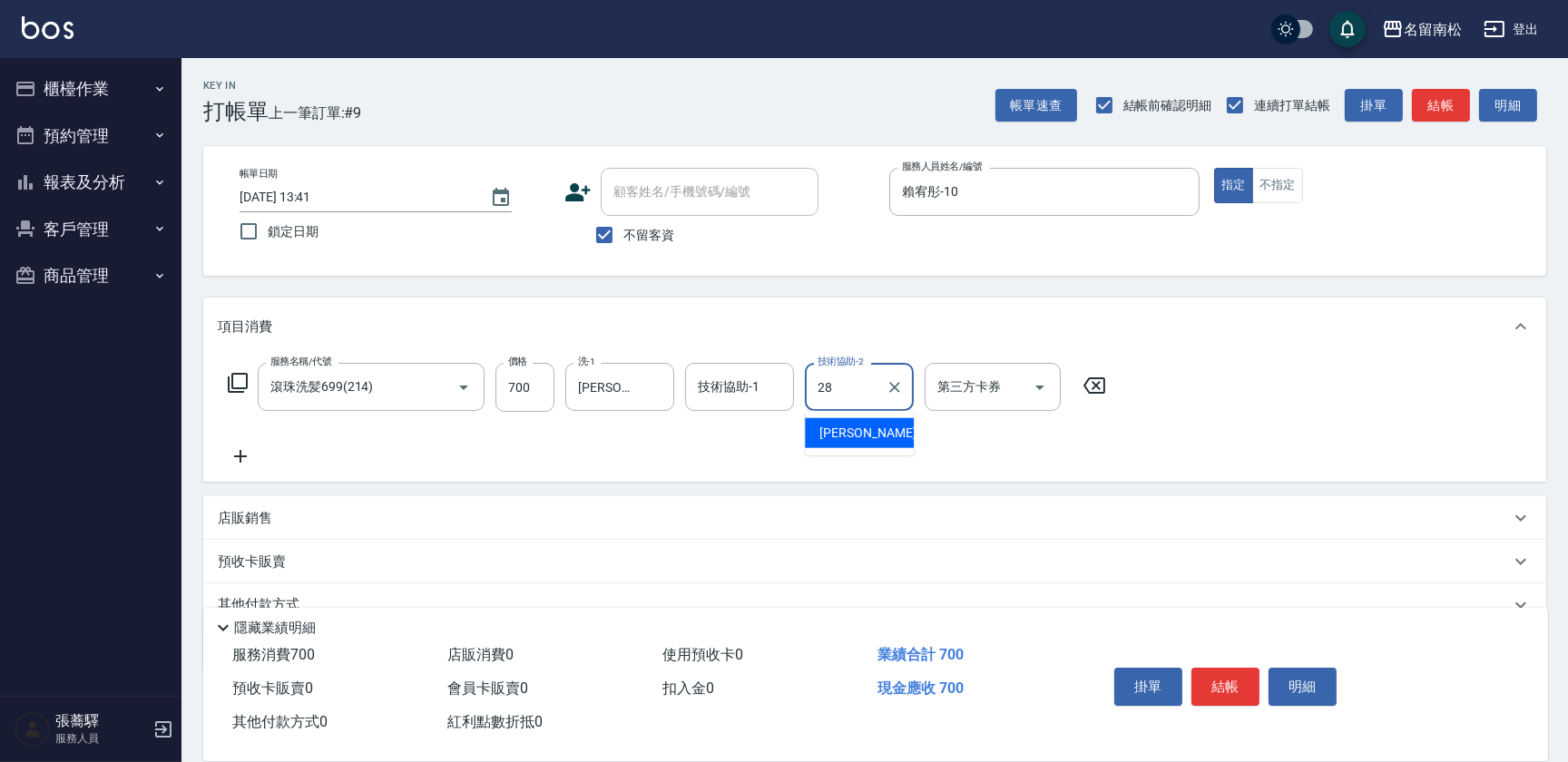
type input "[PERSON_NAME]-28"
click at [244, 455] on icon at bounding box center [241, 456] width 45 height 22
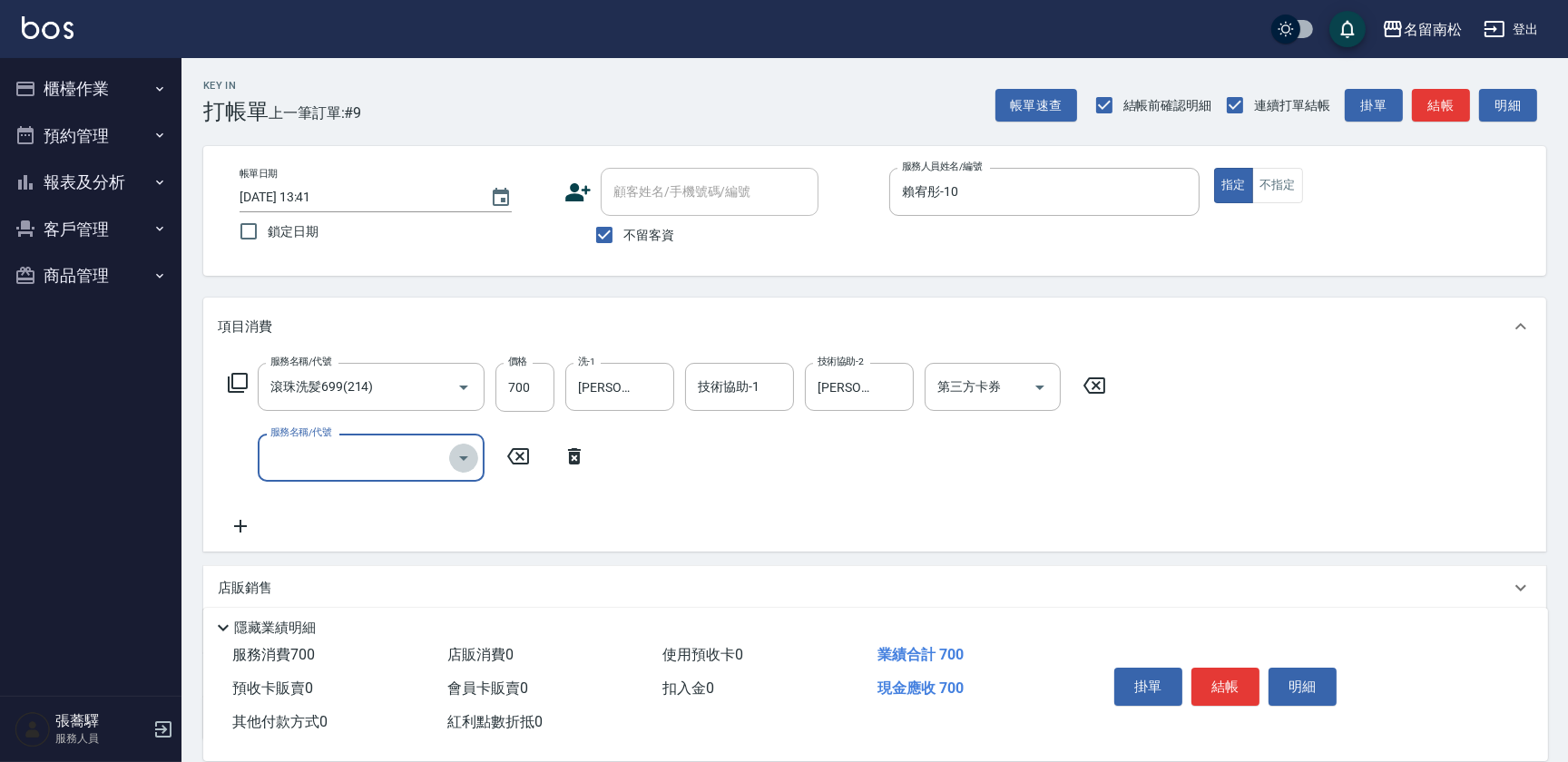
click at [463, 457] on icon "Open" at bounding box center [463, 459] width 9 height 5
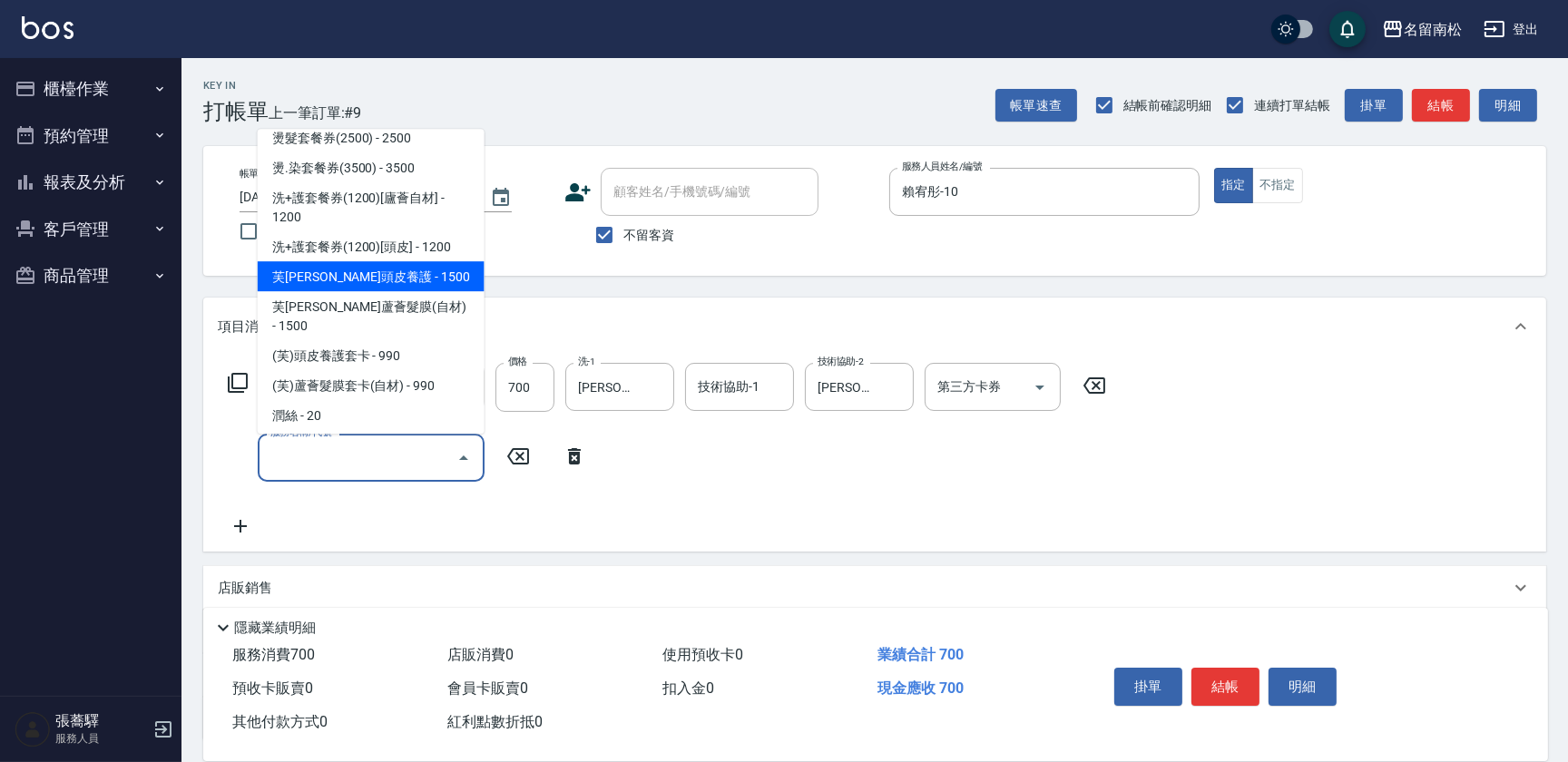
scroll to position [2886, 0]
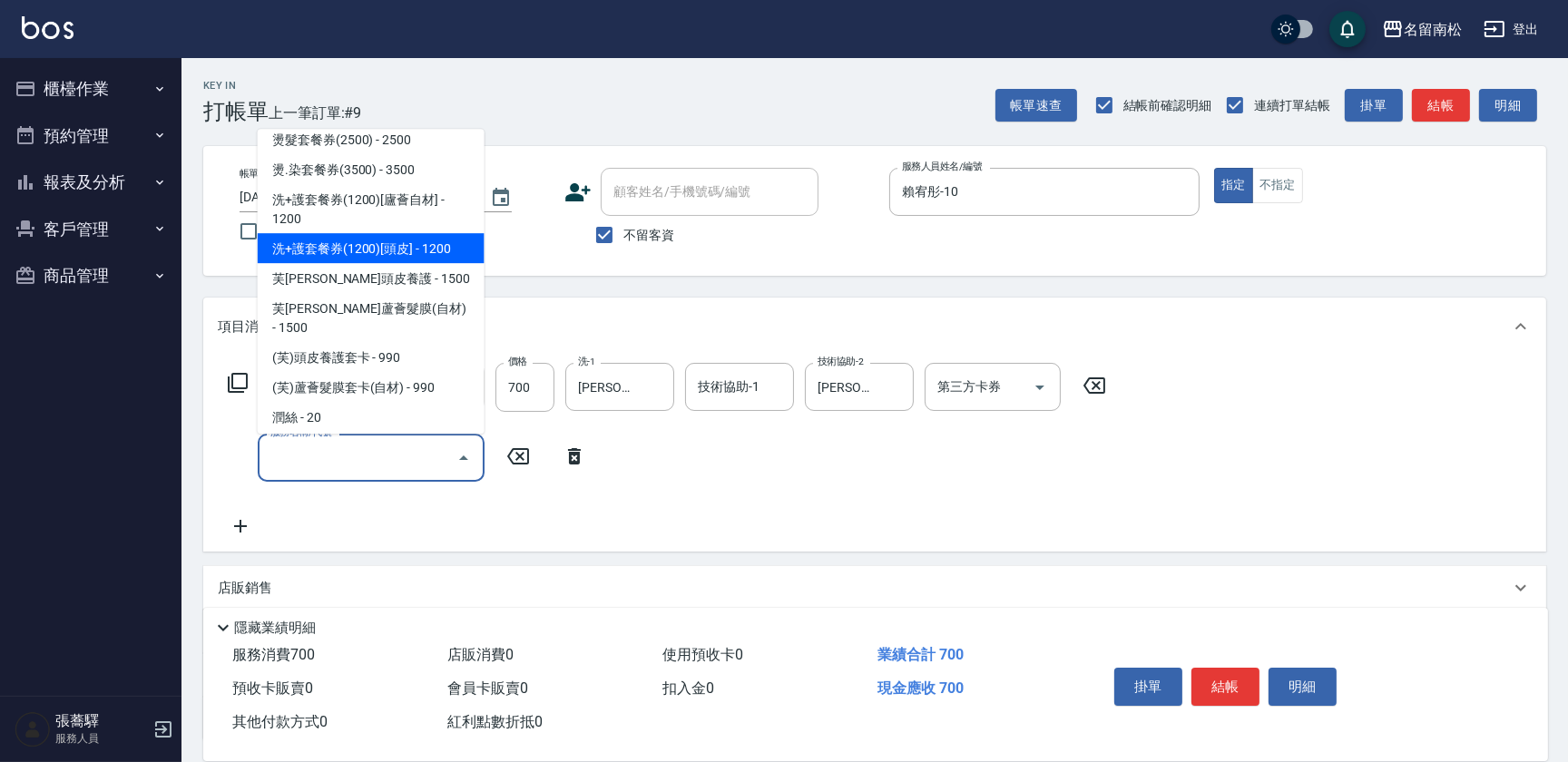
click at [370, 244] on span "洗+護套餐券(1200)[頭皮] - 1200" at bounding box center [371, 247] width 227 height 30
type input "洗+護套餐券(1200)[頭皮](629)"
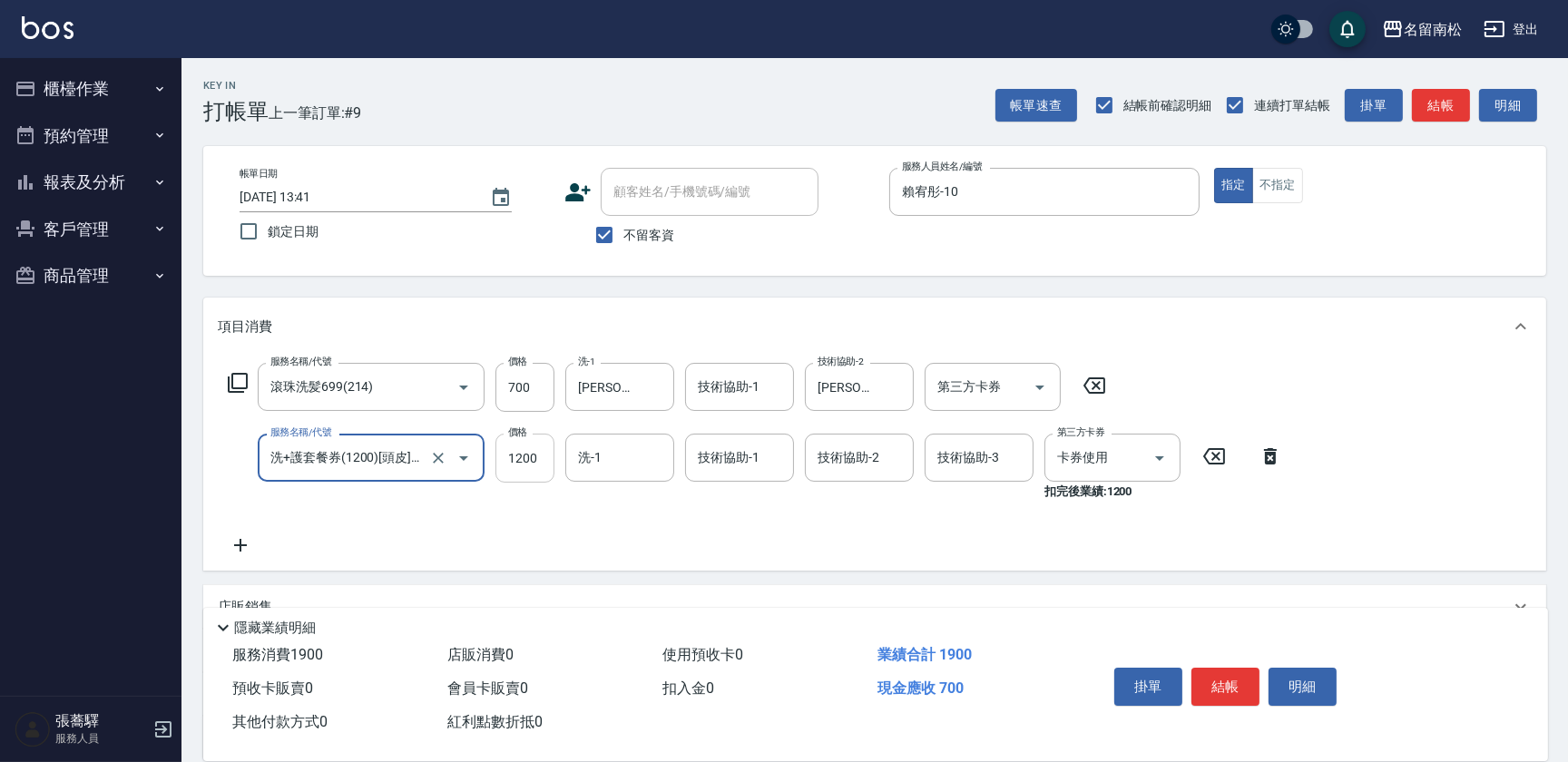
click at [542, 469] on input "1200" at bounding box center [524, 458] width 59 height 49
click at [510, 446] on input "11500" at bounding box center [524, 458] width 59 height 49
type input "1500"
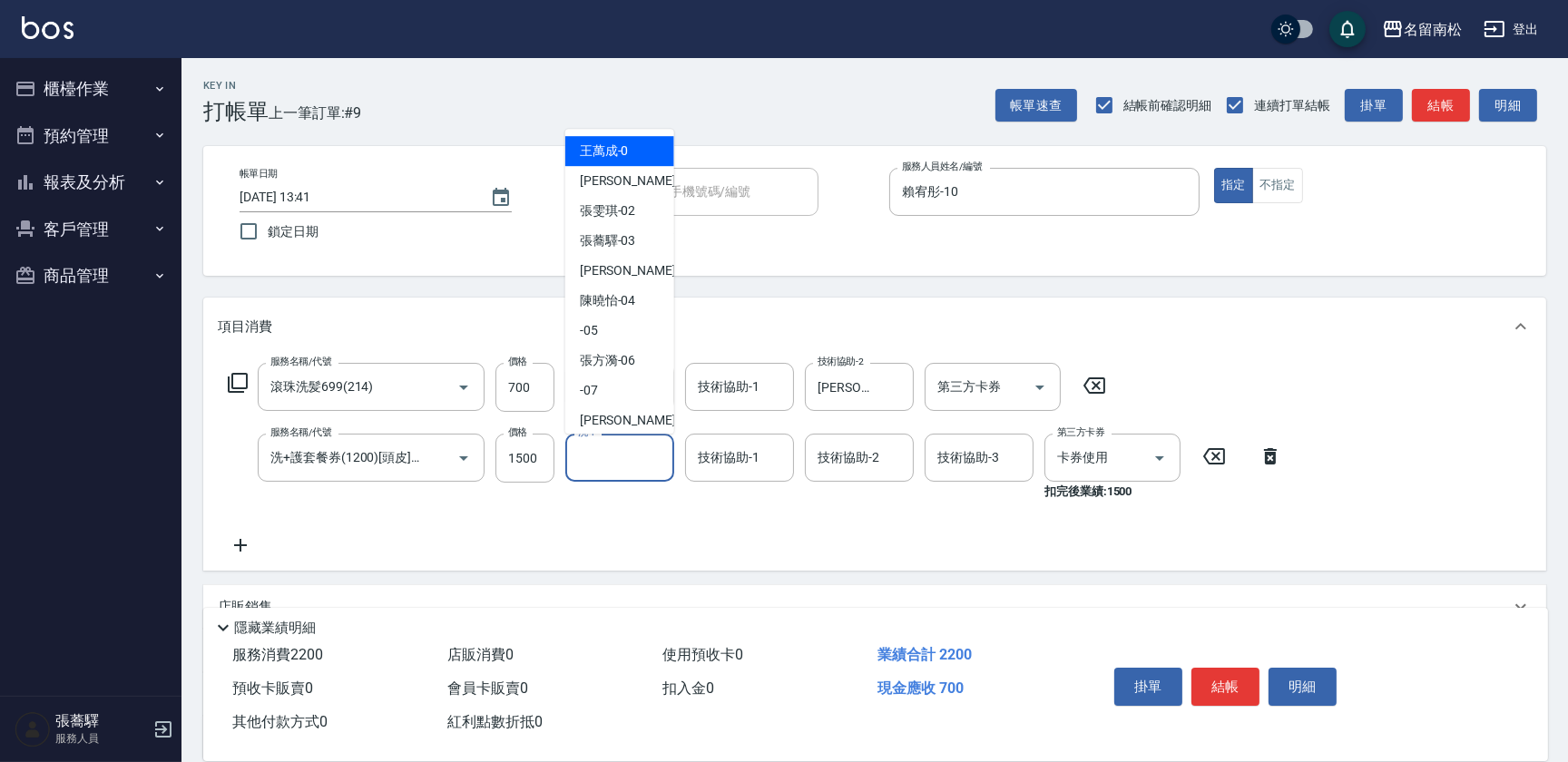
click at [604, 453] on input "洗-1" at bounding box center [619, 458] width 93 height 31
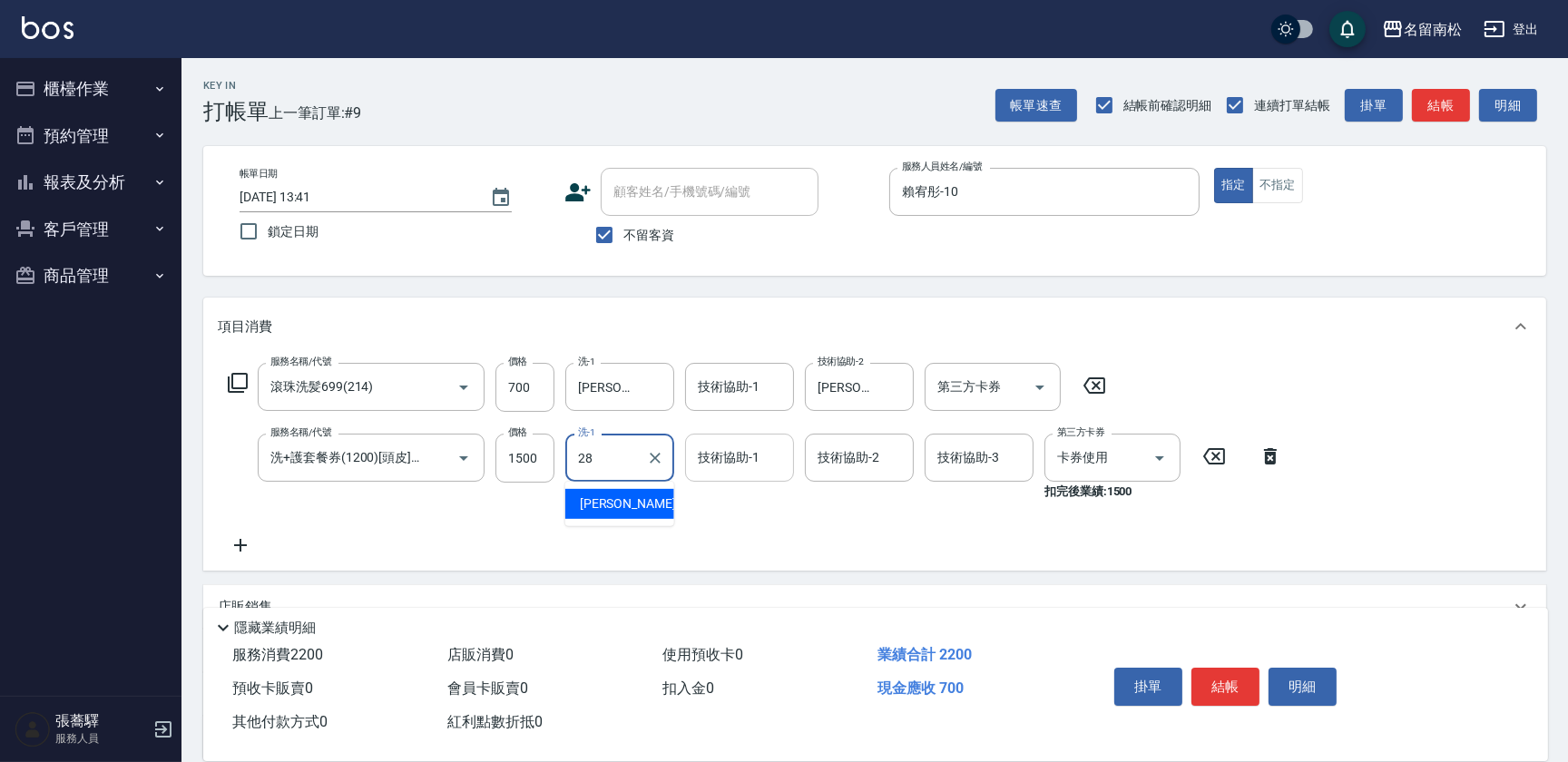
type input "[PERSON_NAME]-28"
click at [829, 476] on div "技術協助-2" at bounding box center [859, 457] width 109 height 48
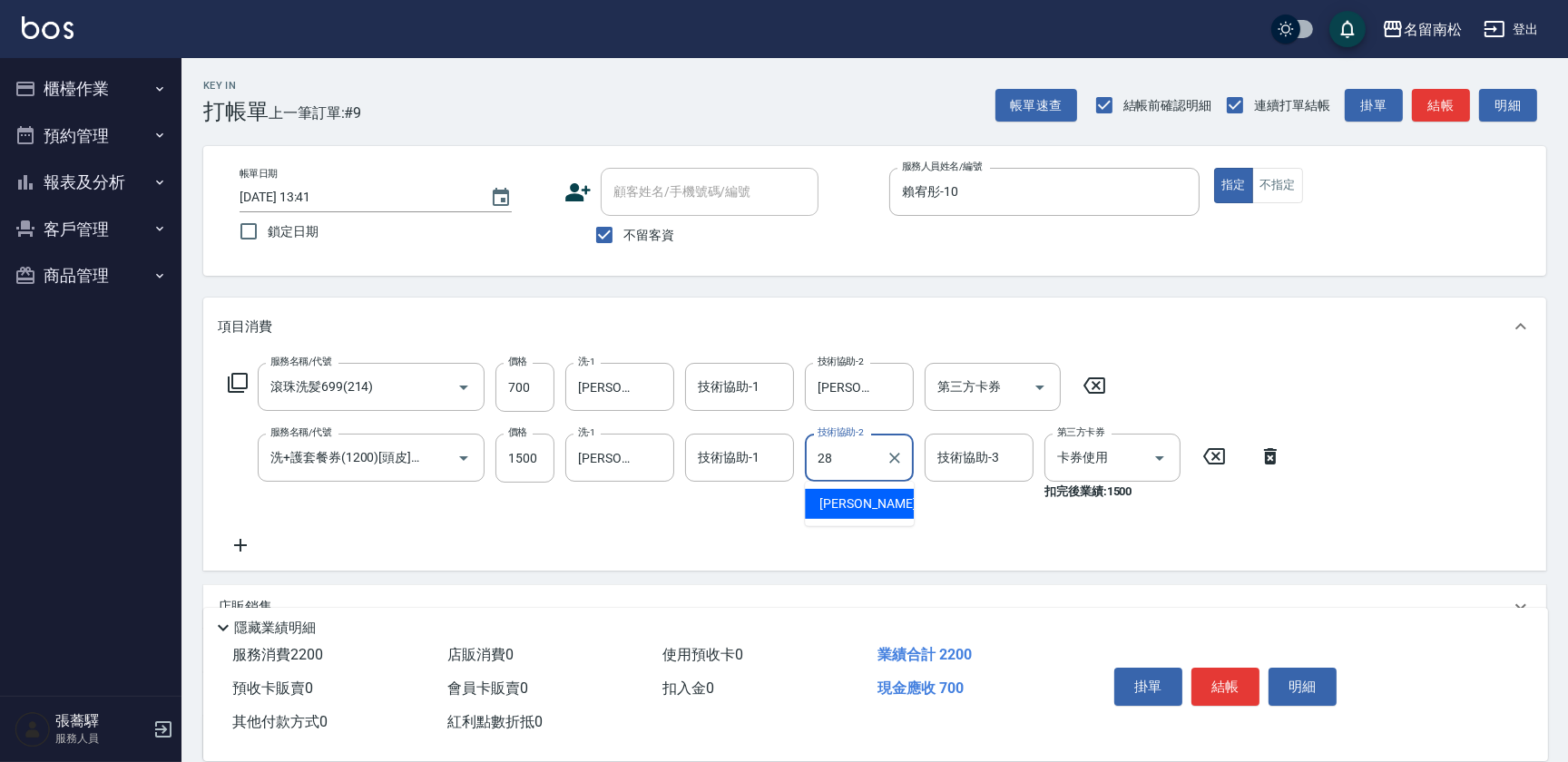
type input "[PERSON_NAME]-28"
click at [235, 536] on icon at bounding box center [241, 545] width 45 height 22
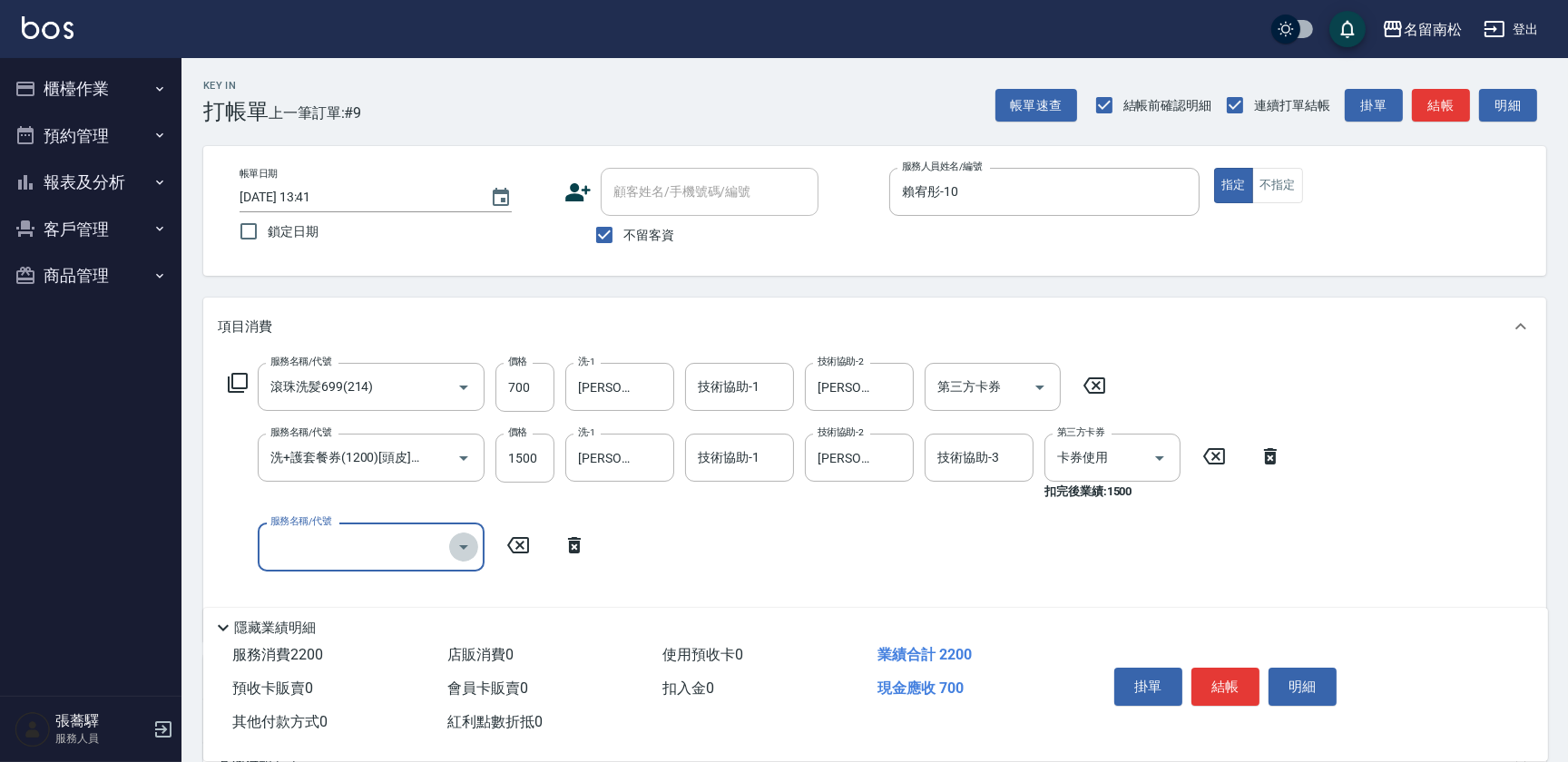
click at [464, 538] on icon "Open" at bounding box center [464, 547] width 22 height 22
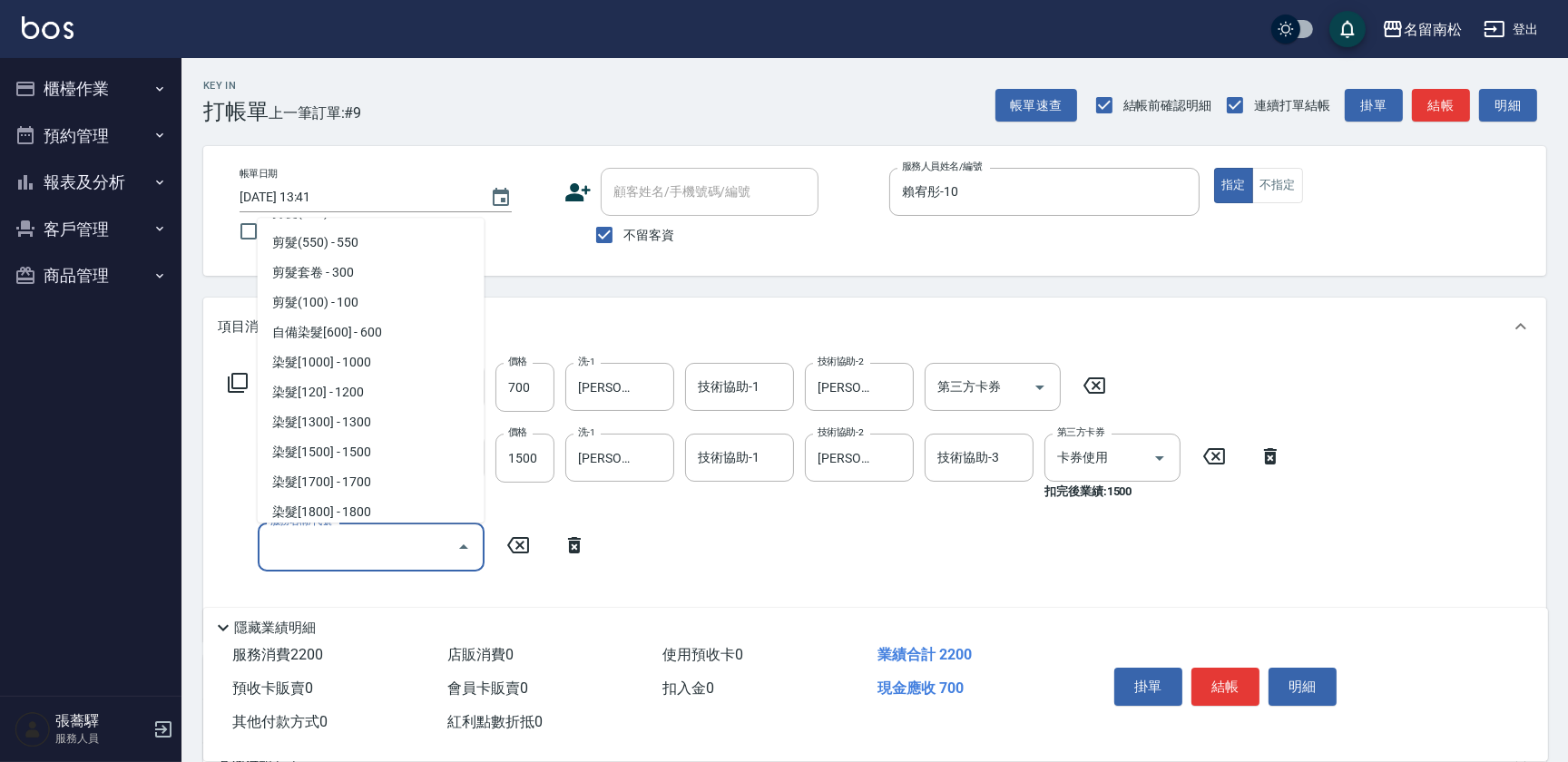
scroll to position [1484, 0]
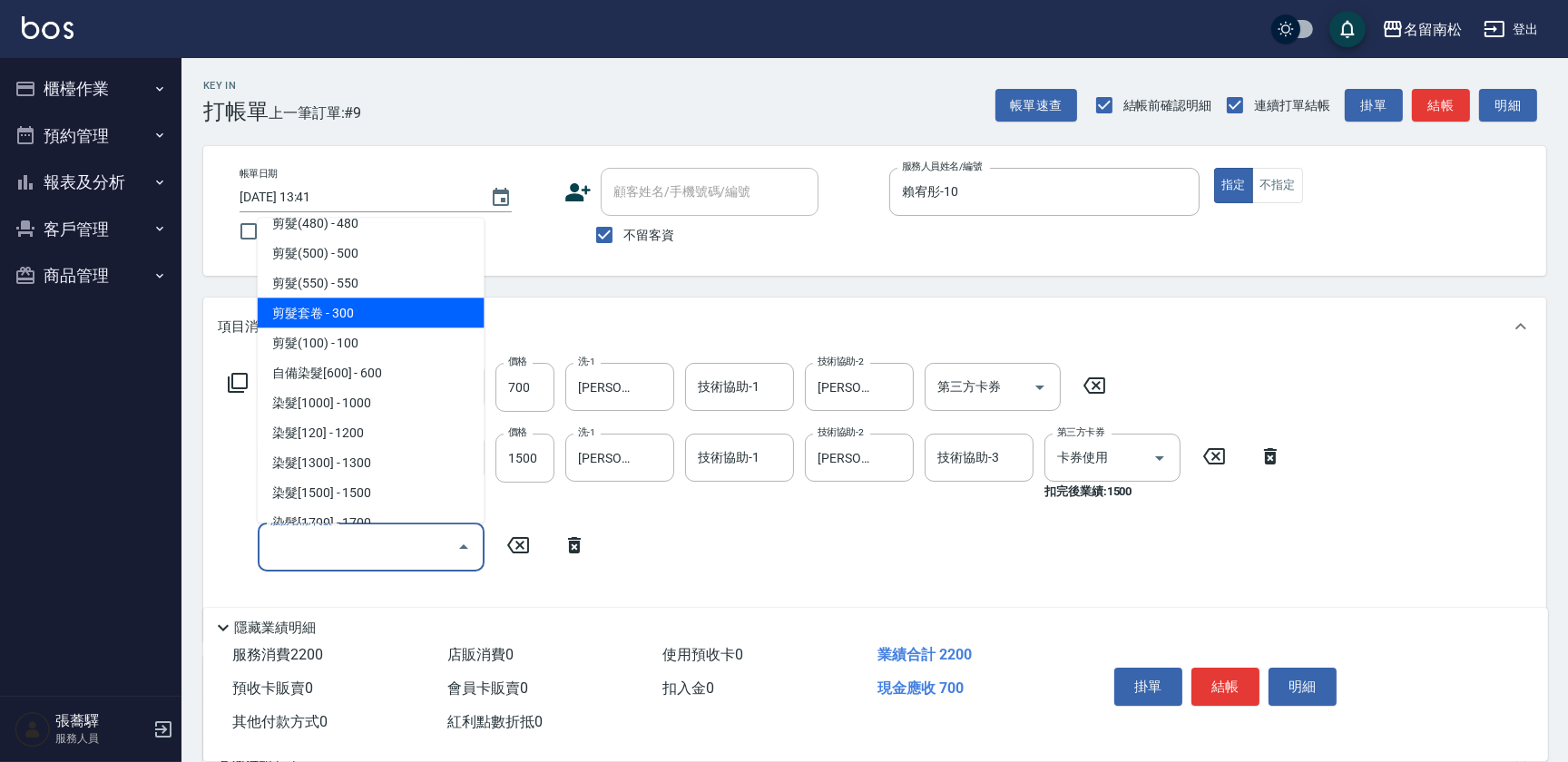
click at [331, 310] on span "剪髮套卷 - 300" at bounding box center [371, 312] width 227 height 30
type input "剪髮套卷(410)"
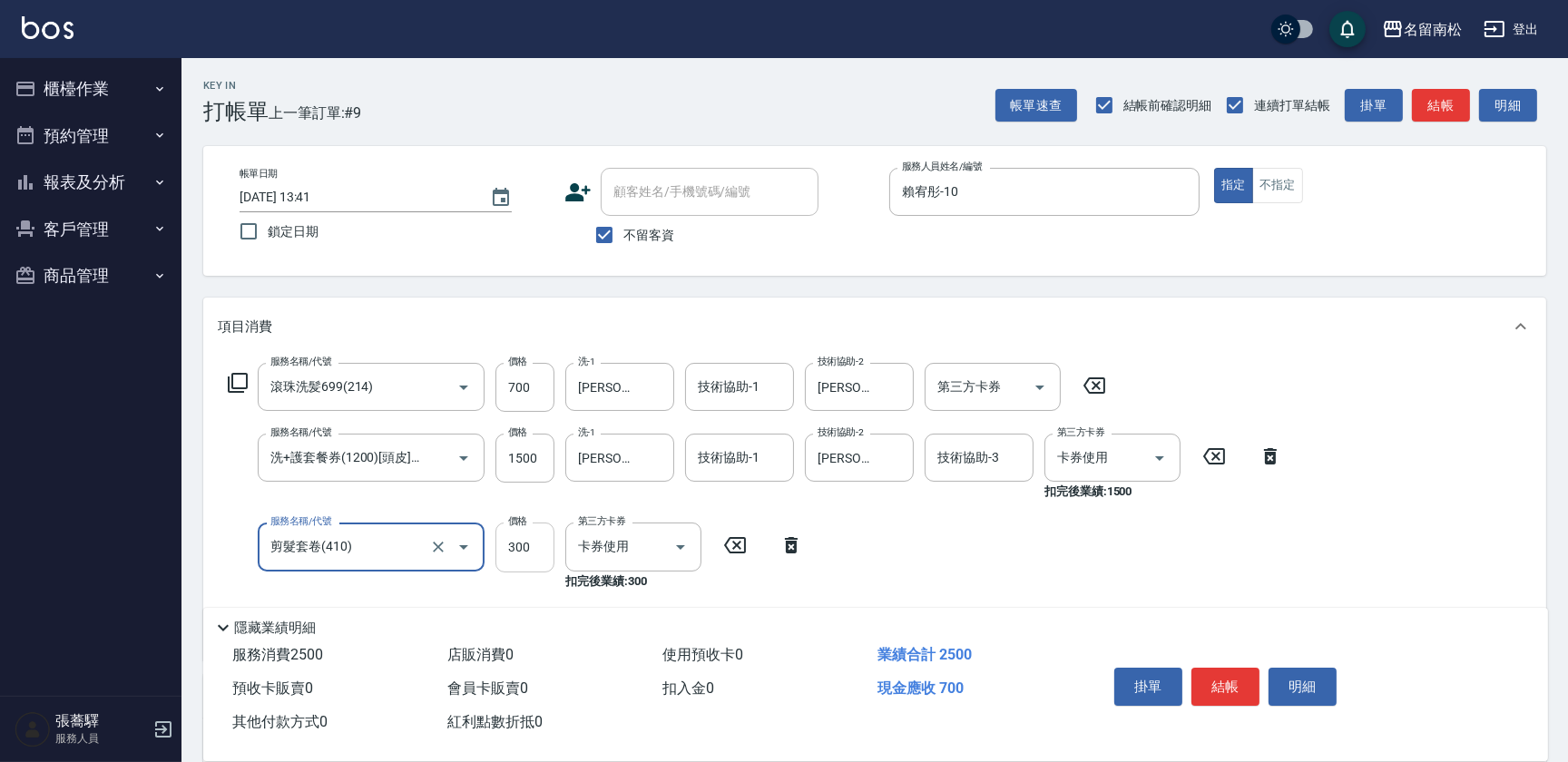
click at [544, 550] on input "300" at bounding box center [524, 547] width 59 height 49
click at [515, 535] on input "4450" at bounding box center [524, 547] width 59 height 49
type input "450"
click at [1212, 686] on button "結帳" at bounding box center [1226, 687] width 68 height 38
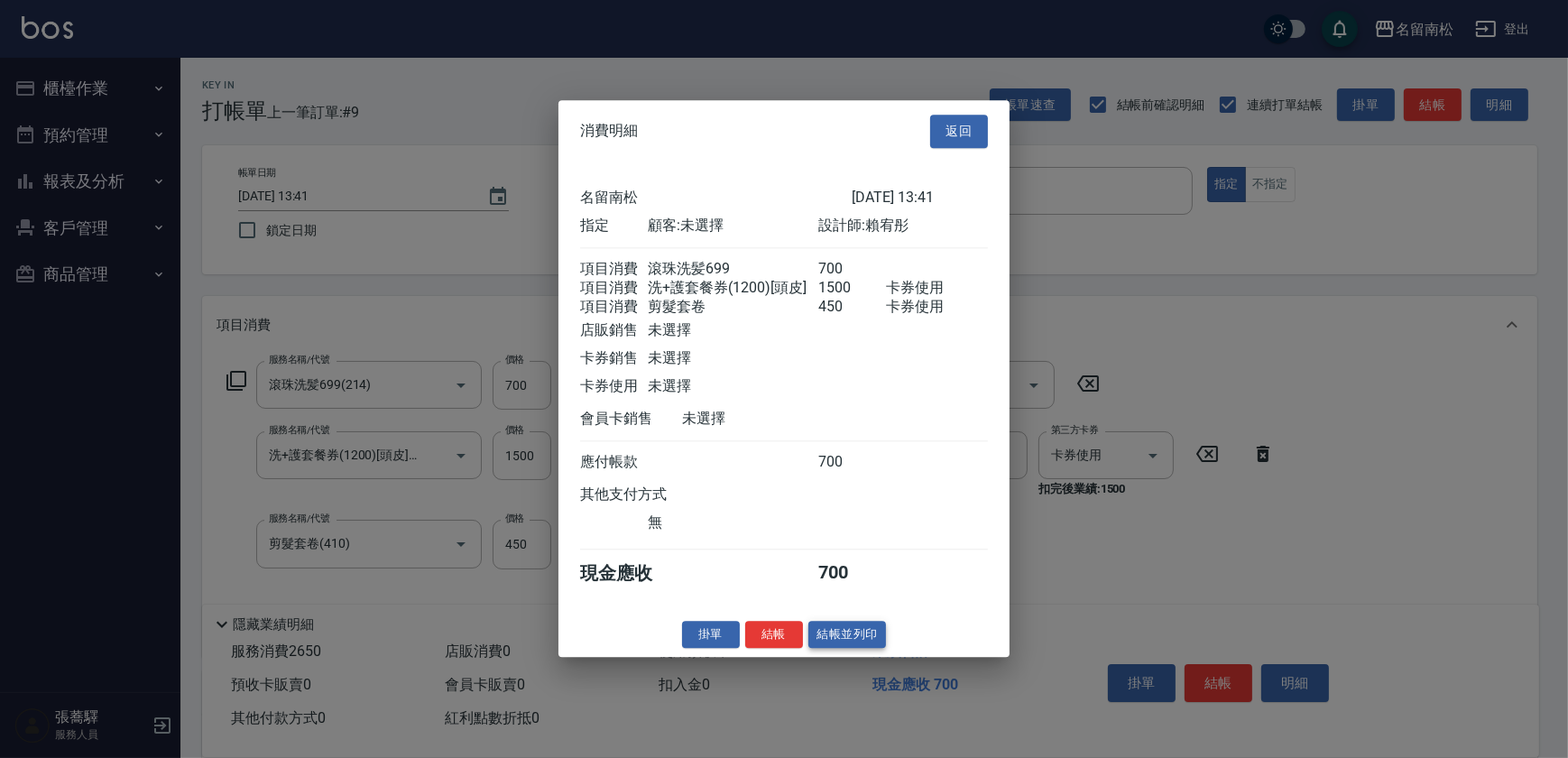
click at [852, 632] on button "結帳並列印" at bounding box center [847, 634] width 79 height 28
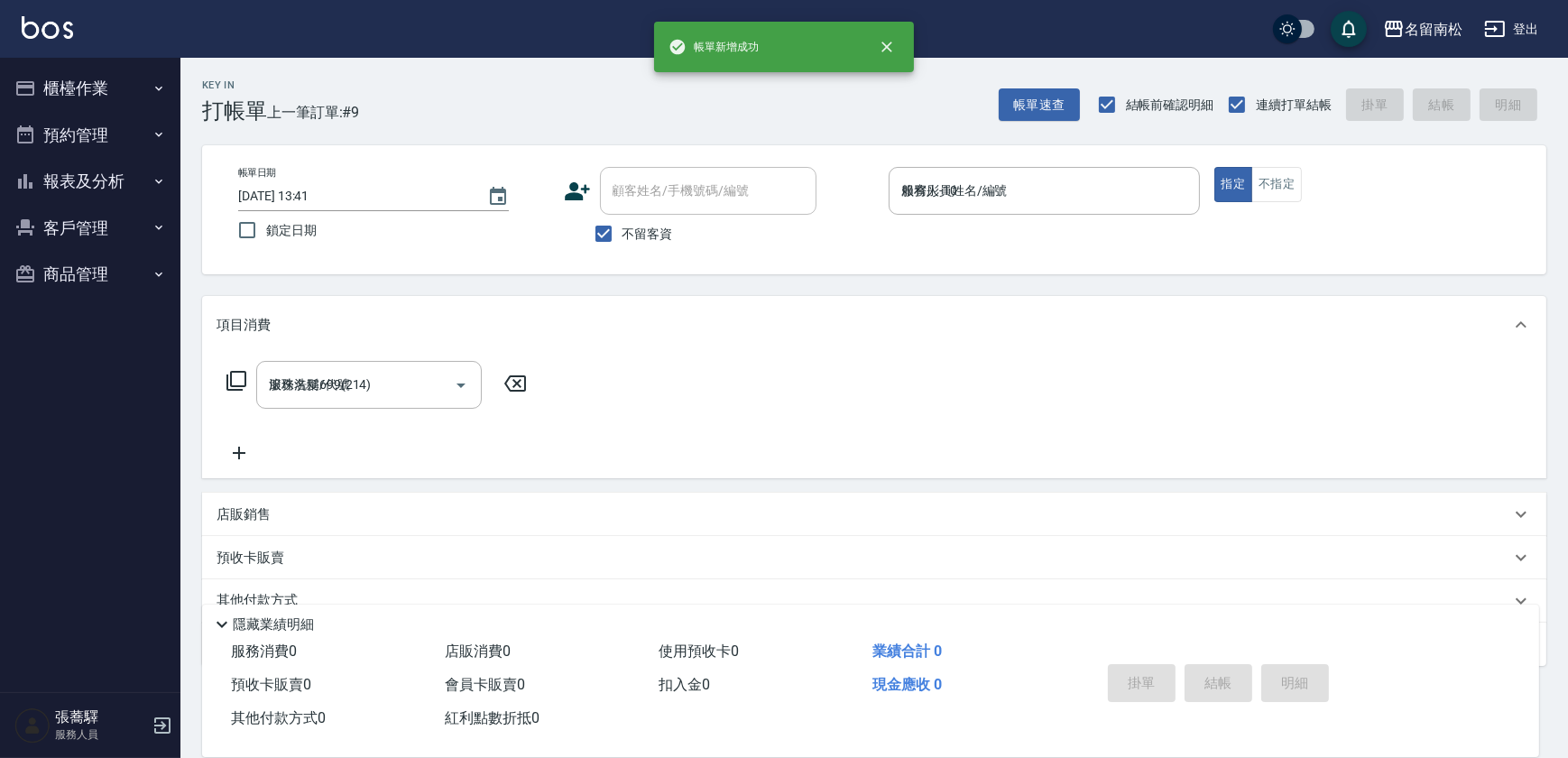
type input "[DATE] 13:44"
